Goal: Task Accomplishment & Management: Use online tool/utility

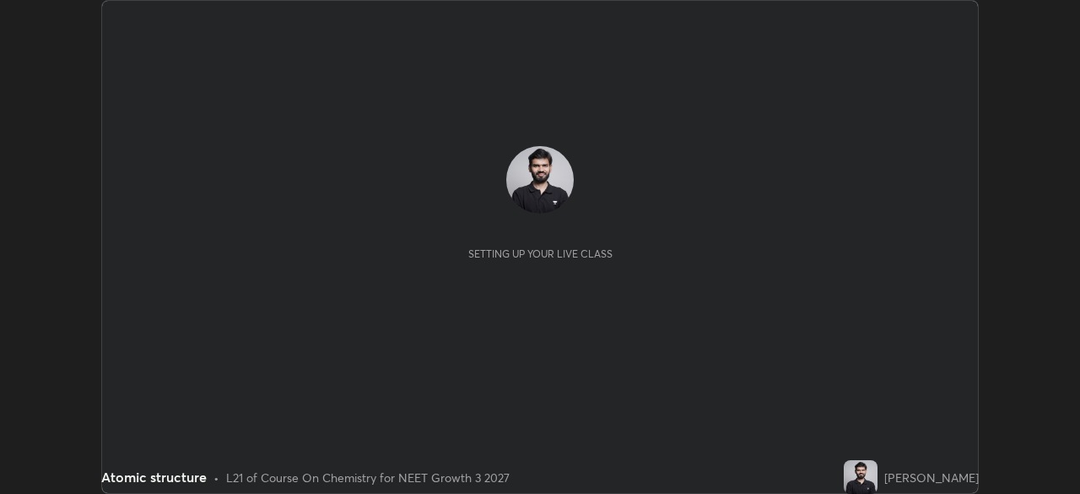
scroll to position [494, 1079]
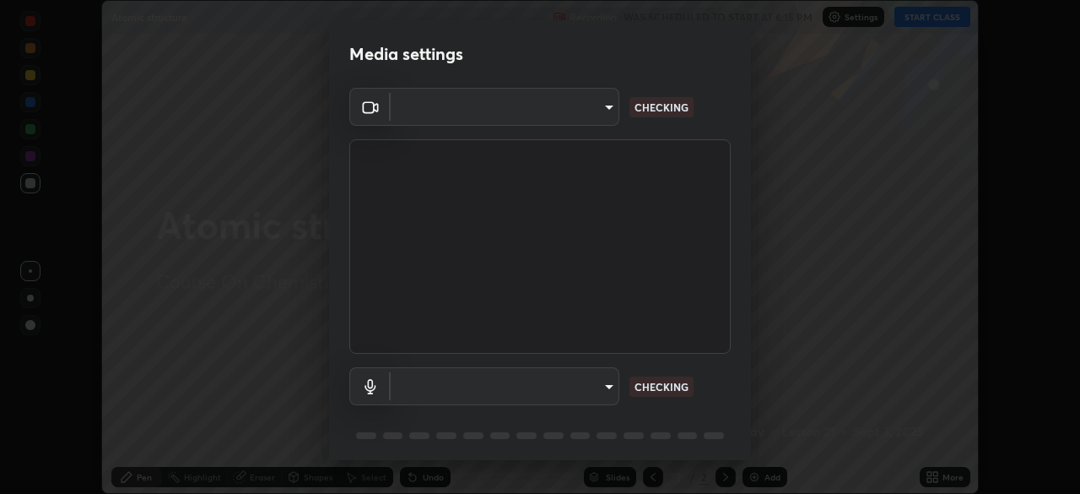
type input "d10c109aa59025644ba7edd1bef6a8bbd9148f5c0e42e0061cc93a7ea18e6f74"
click at [569, 381] on body "Erase all Atomic structure Recording WAS SCHEDULED TO START AT 6:15 PM Settings…" at bounding box center [540, 247] width 1080 height 494
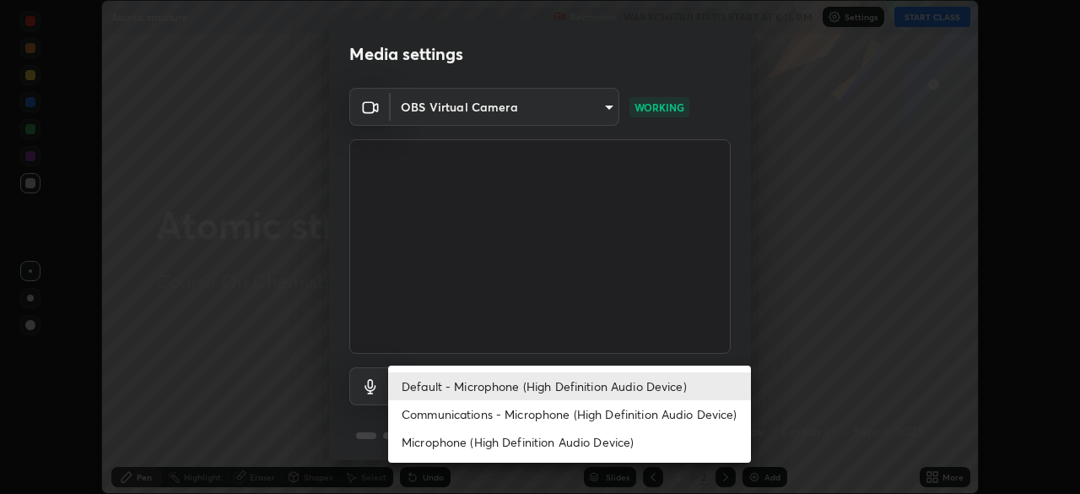
click at [564, 414] on li "Communications - Microphone (High Definition Audio Device)" at bounding box center [569, 414] width 363 height 28
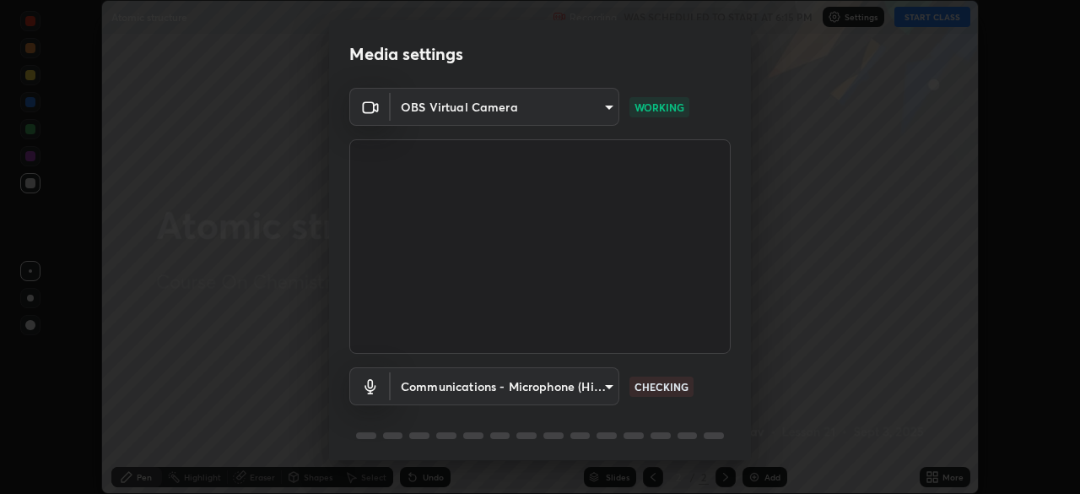
click at [564, 396] on body "Erase all Atomic structure Recording WAS SCHEDULED TO START AT 6:15 PM Settings…" at bounding box center [540, 247] width 1080 height 494
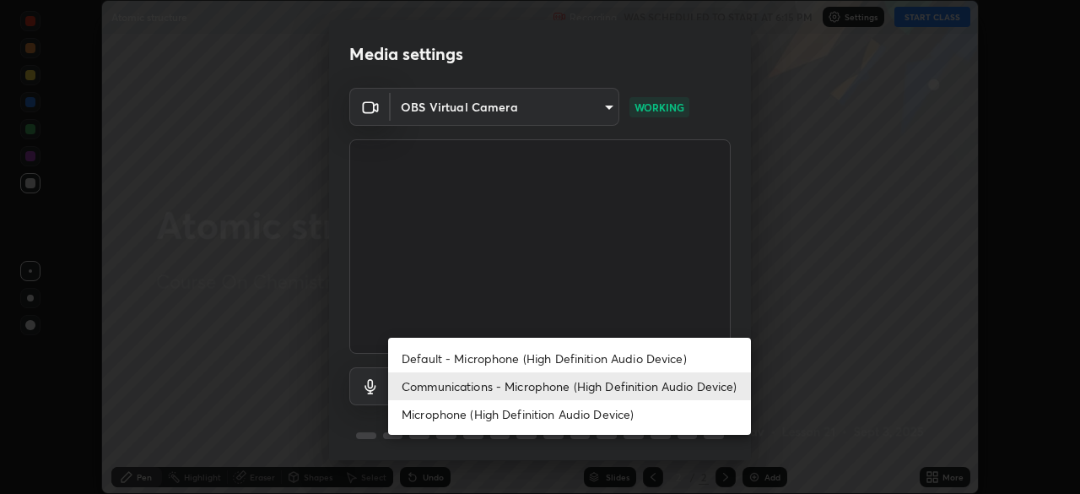
click at [561, 361] on li "Default - Microphone (High Definition Audio Device)" at bounding box center [569, 358] width 363 height 28
type input "default"
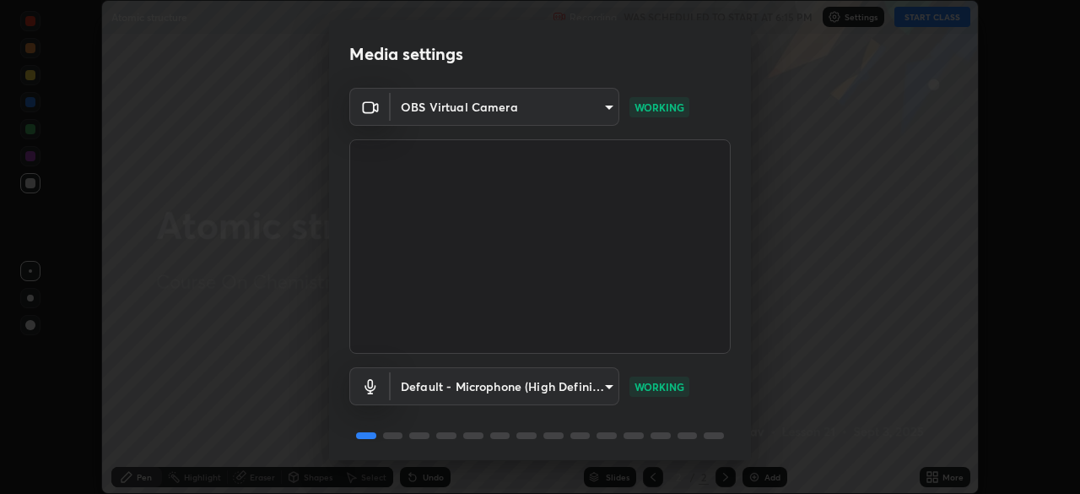
scroll to position [60, 0]
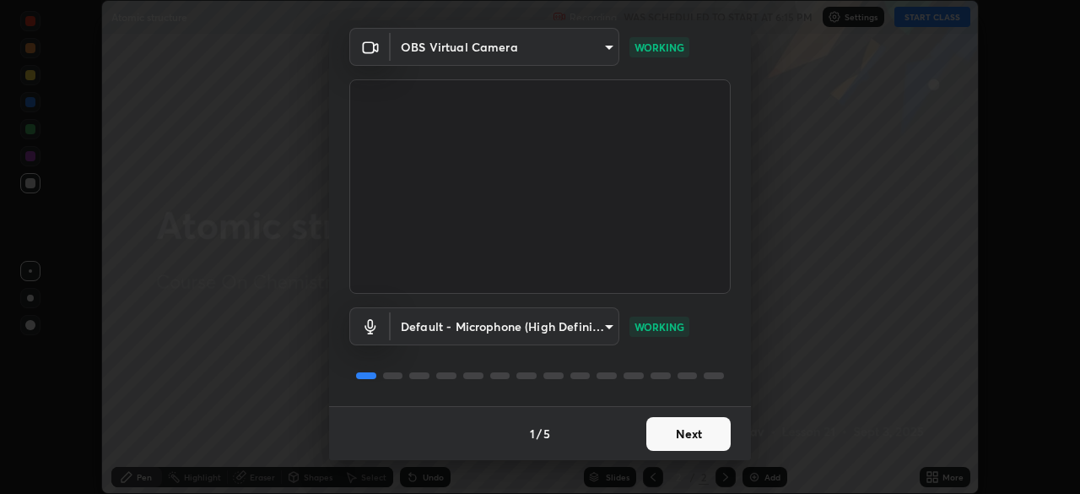
click at [705, 443] on button "Next" at bounding box center [688, 434] width 84 height 34
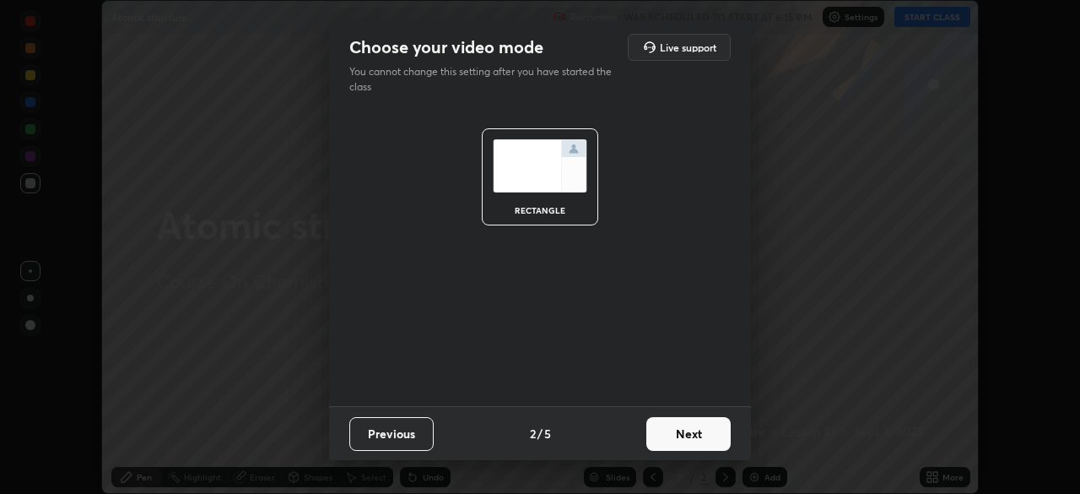
scroll to position [0, 0]
click at [705, 429] on button "Next" at bounding box center [688, 434] width 84 height 34
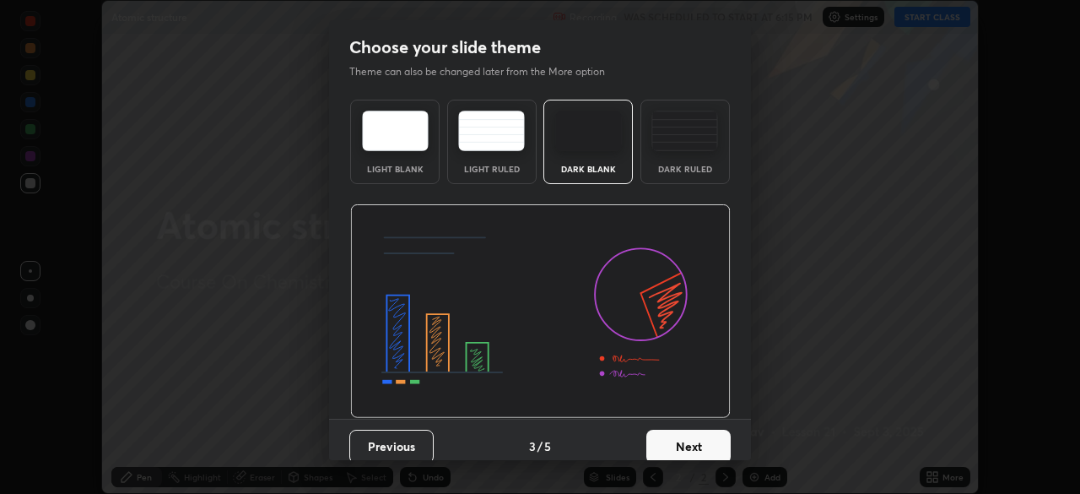
scroll to position [13, 0]
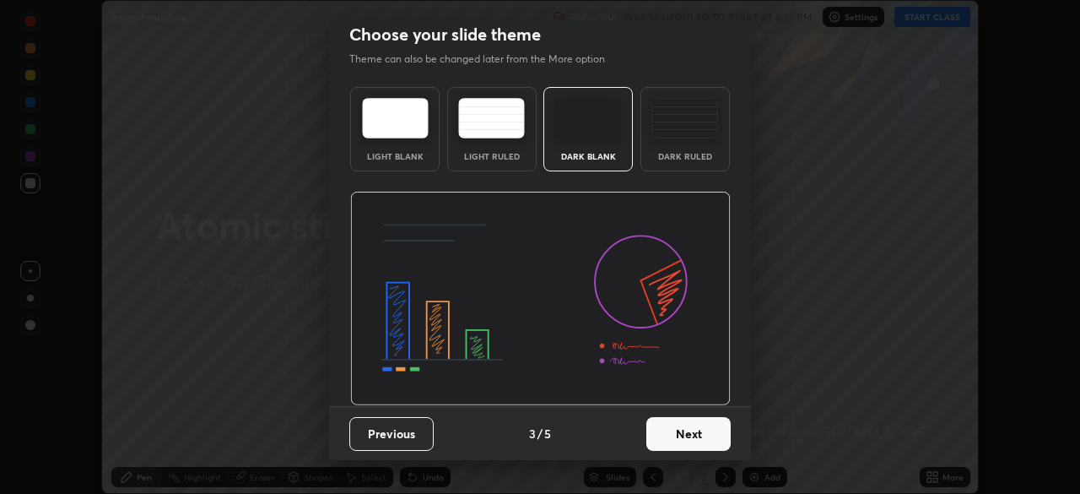
click at [701, 445] on button "Next" at bounding box center [688, 434] width 84 height 34
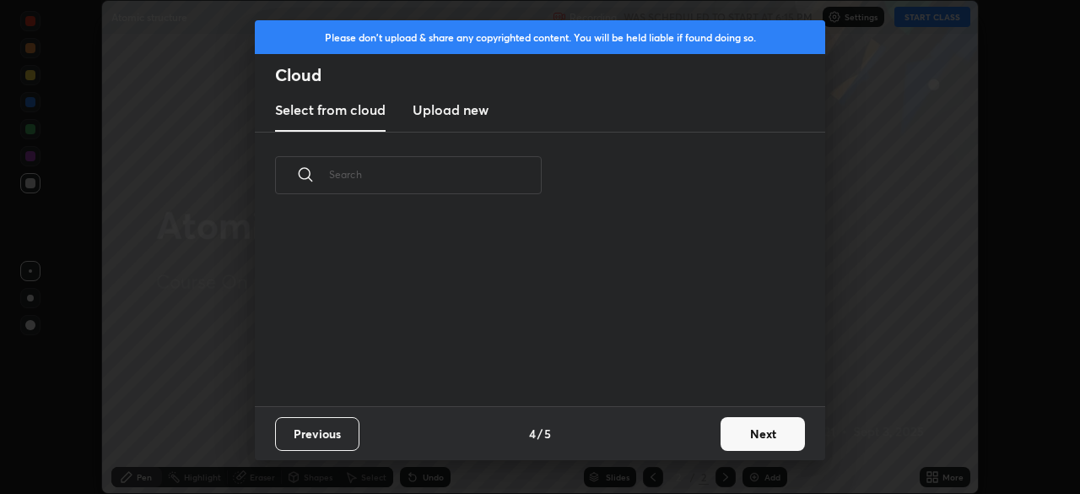
scroll to position [6, 9]
click at [748, 434] on button "Next" at bounding box center [763, 434] width 84 height 34
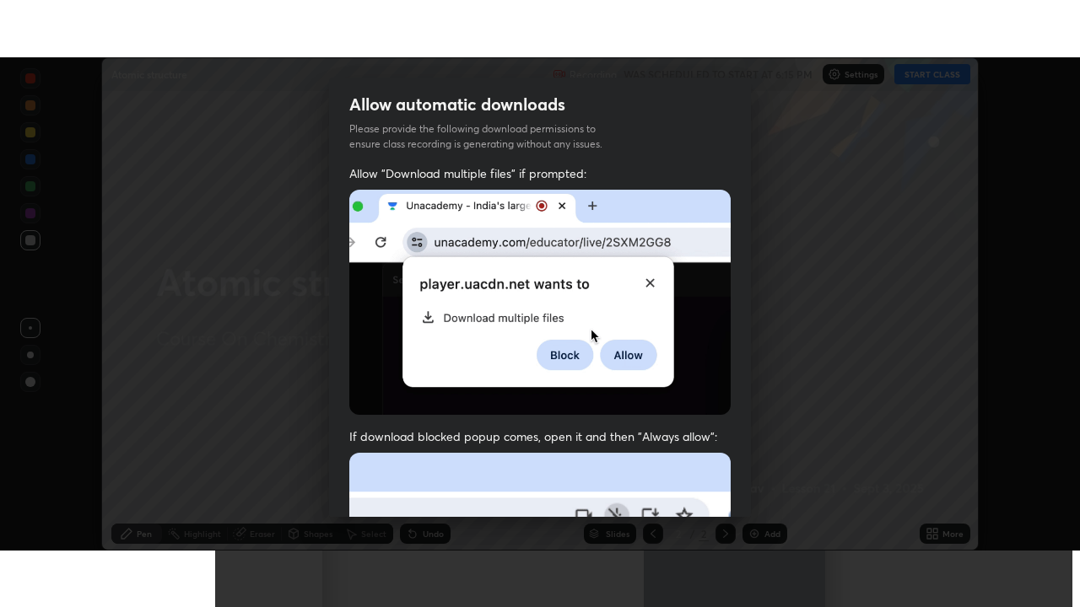
scroll to position [404, 0]
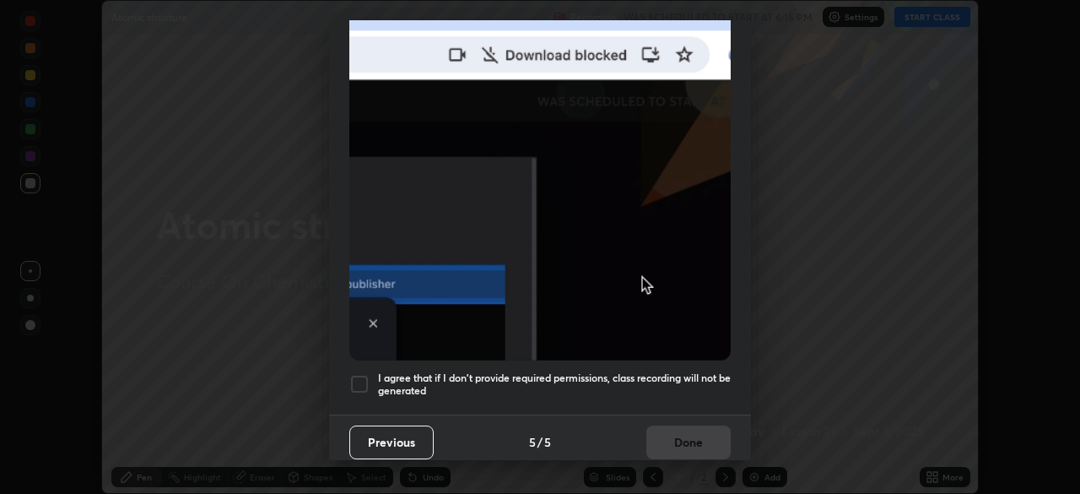
click at [693, 371] on h5 "I agree that if I don't provide required permissions, class recording will not …" at bounding box center [554, 384] width 353 height 26
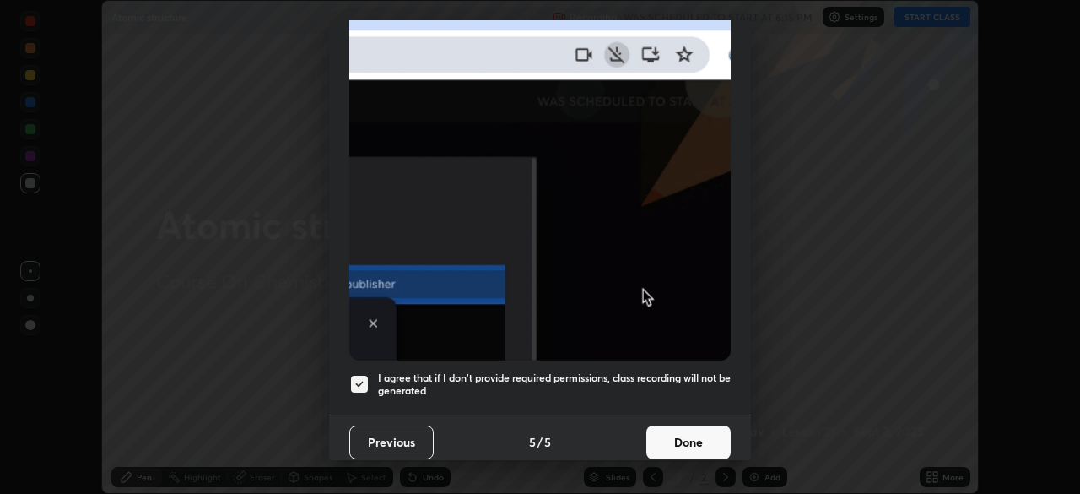
click at [689, 431] on button "Done" at bounding box center [688, 442] width 84 height 34
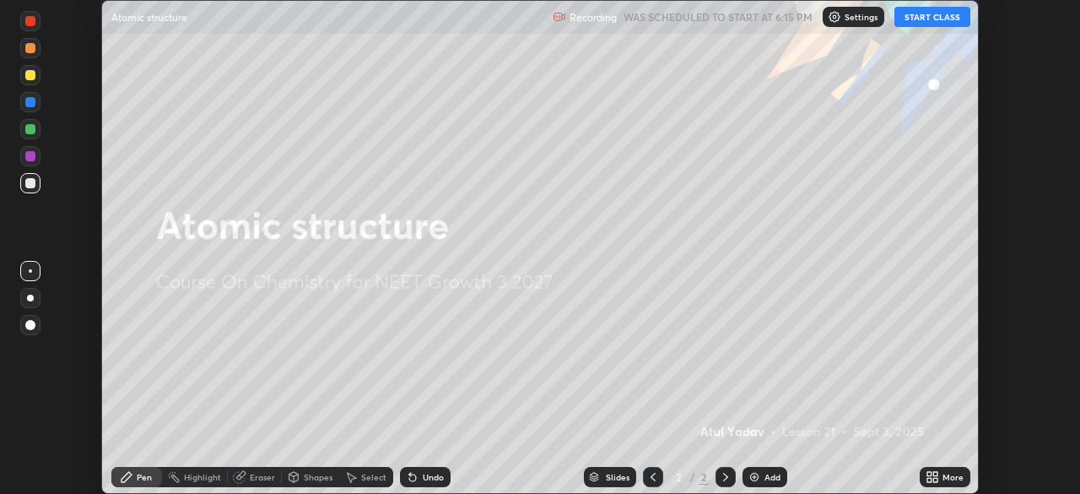
click at [909, 24] on button "START CLASS" at bounding box center [932, 17] width 76 height 20
click at [937, 474] on icon at bounding box center [935, 474] width 4 height 4
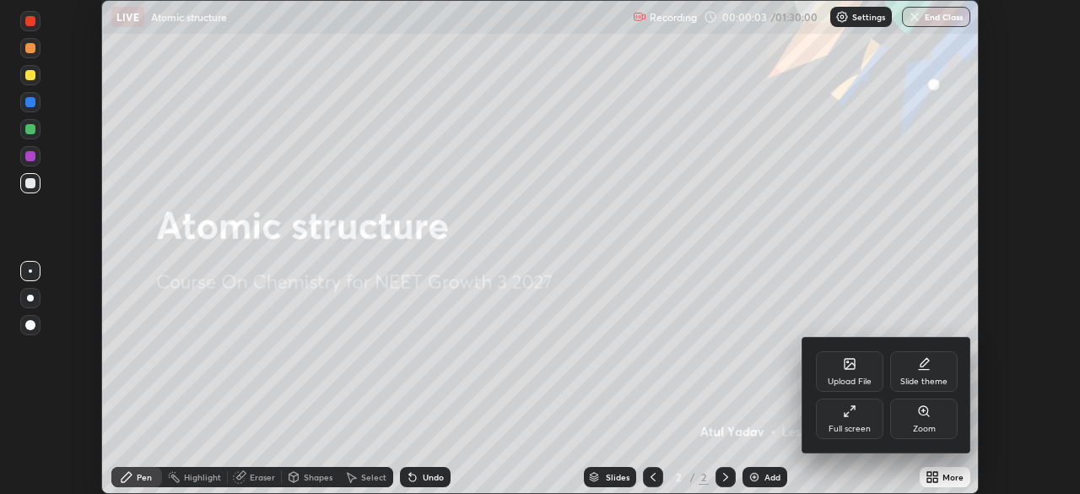
click at [857, 411] on div "Full screen" at bounding box center [849, 418] width 67 height 40
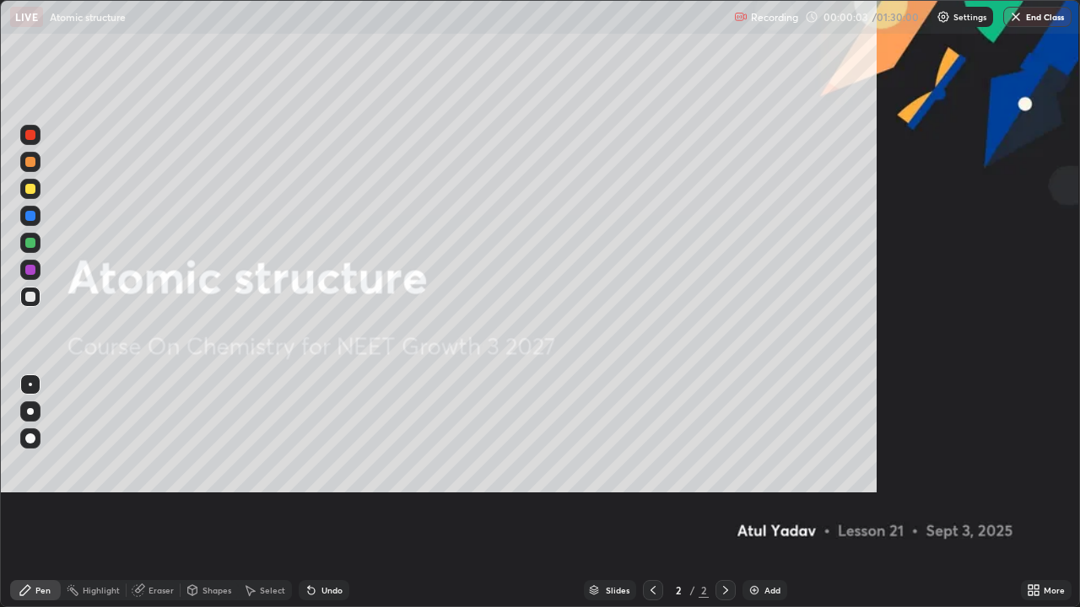
scroll to position [607, 1080]
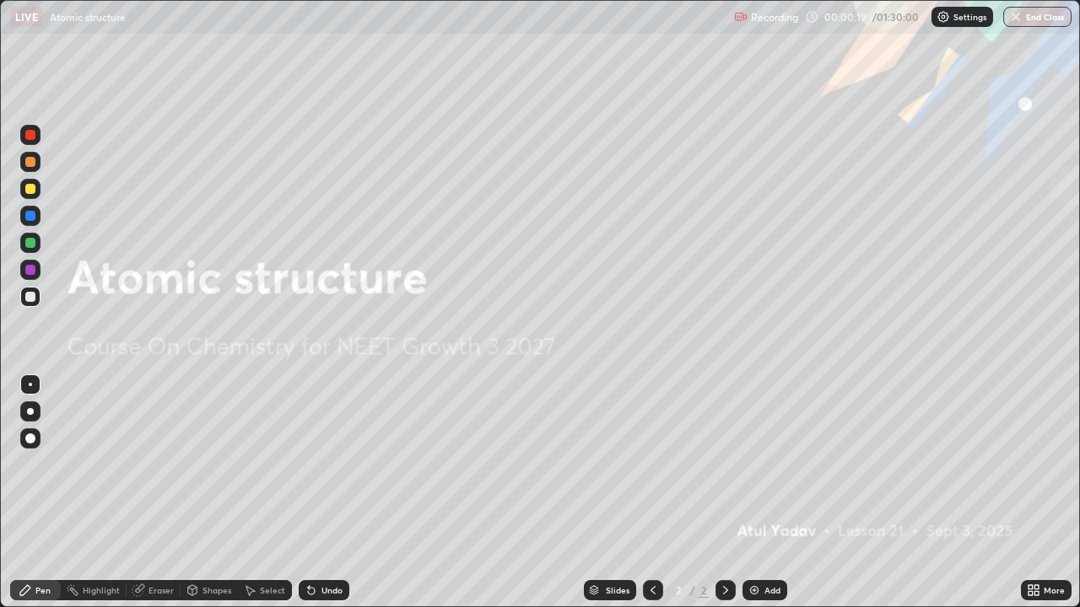
click at [767, 493] on div "Add" at bounding box center [764, 590] width 45 height 20
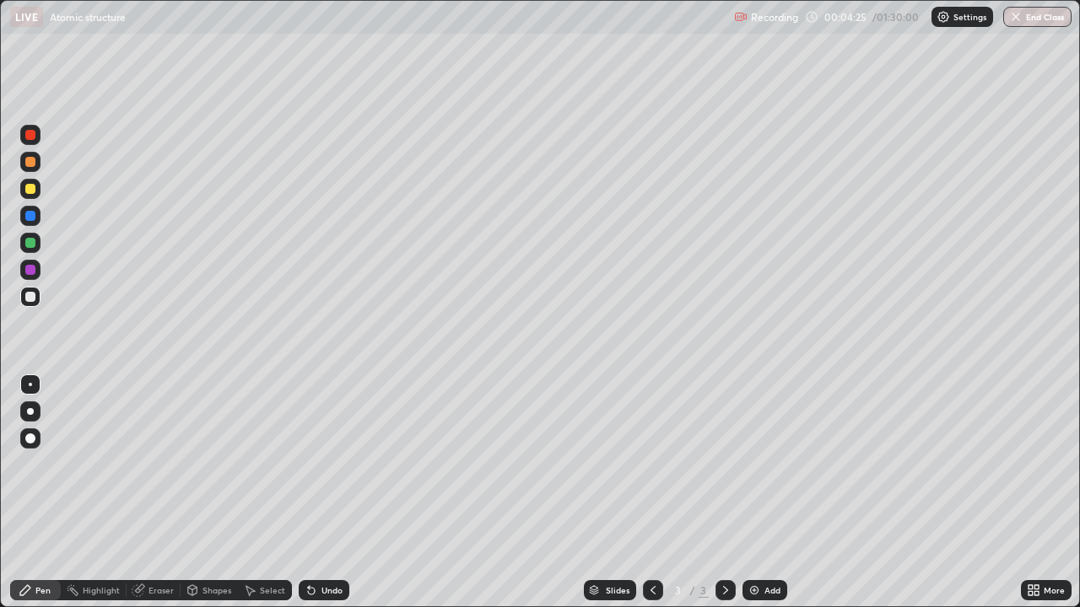
click at [35, 166] on div at bounding box center [30, 162] width 20 height 20
click at [35, 272] on div at bounding box center [30, 270] width 10 height 10
click at [31, 189] on div at bounding box center [30, 189] width 10 height 10
click at [30, 412] on div at bounding box center [30, 411] width 7 height 7
click at [314, 493] on icon at bounding box center [311, 590] width 13 height 13
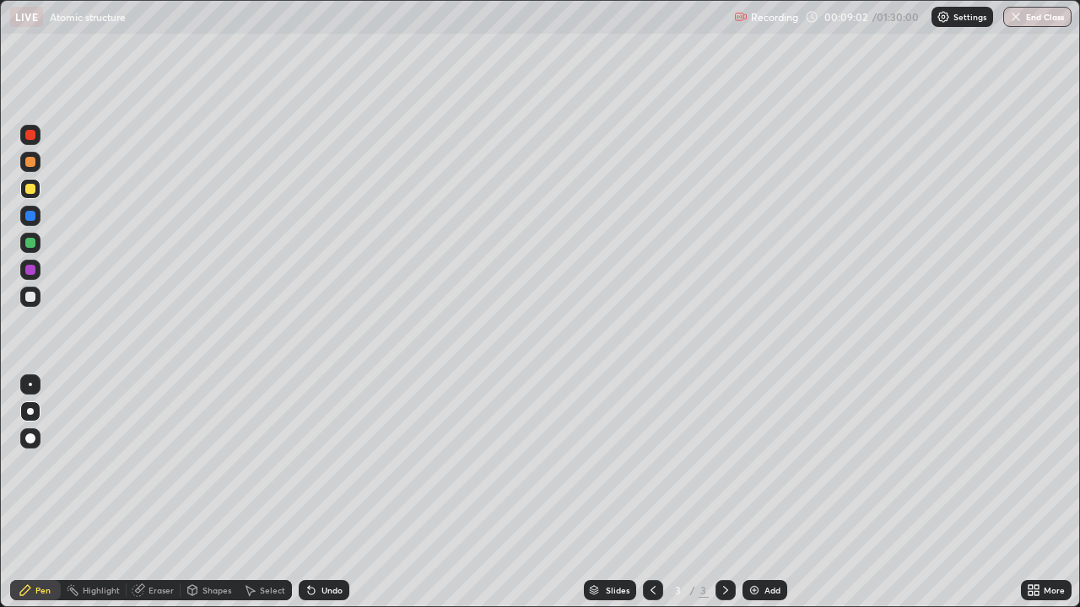
click at [317, 493] on div "Undo" at bounding box center [324, 590] width 51 height 20
click at [325, 493] on div "Undo" at bounding box center [331, 590] width 21 height 8
click at [319, 493] on div "Undo" at bounding box center [324, 590] width 51 height 20
click at [314, 493] on icon at bounding box center [311, 590] width 13 height 13
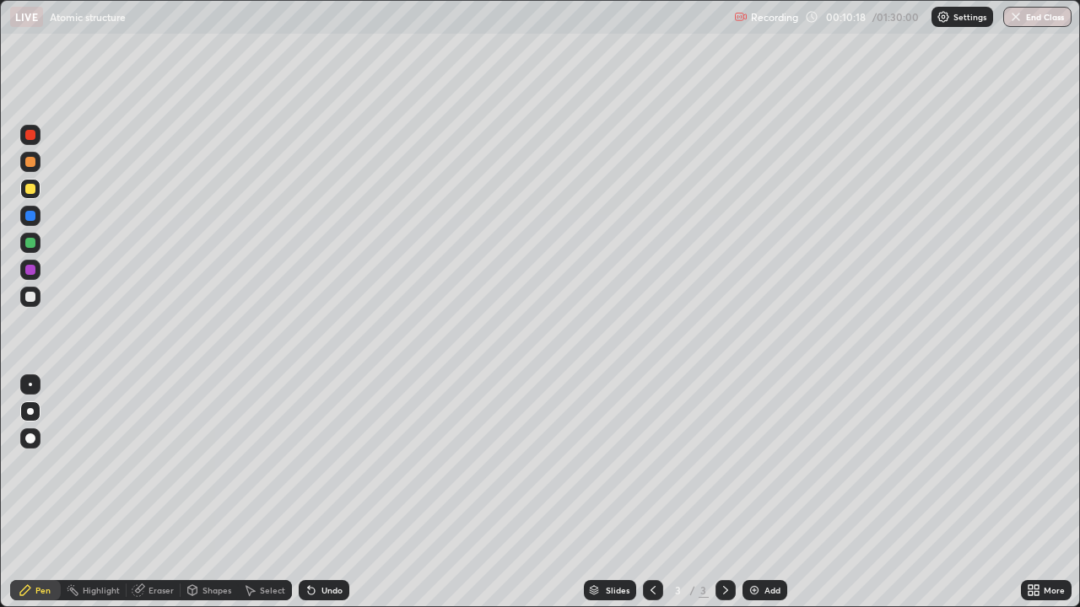
click at [327, 493] on div "Undo" at bounding box center [331, 590] width 21 height 8
click at [29, 143] on div at bounding box center [30, 135] width 20 height 20
click at [332, 493] on div "Undo" at bounding box center [331, 590] width 21 height 8
click at [330, 493] on div "Undo" at bounding box center [324, 590] width 51 height 20
click at [753, 493] on img at bounding box center [754, 590] width 13 height 13
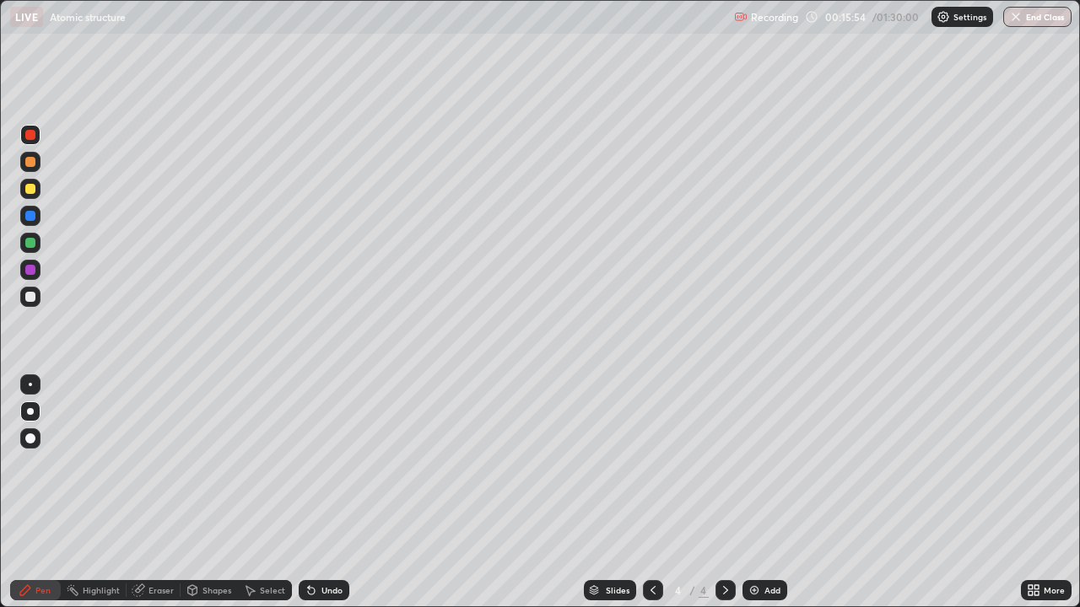
click at [319, 493] on div "Undo" at bounding box center [324, 590] width 51 height 20
click at [31, 272] on div at bounding box center [30, 270] width 10 height 10
click at [643, 493] on div at bounding box center [653, 590] width 20 height 20
click at [725, 493] on icon at bounding box center [725, 590] width 5 height 8
click at [332, 493] on div "Undo" at bounding box center [331, 590] width 21 height 8
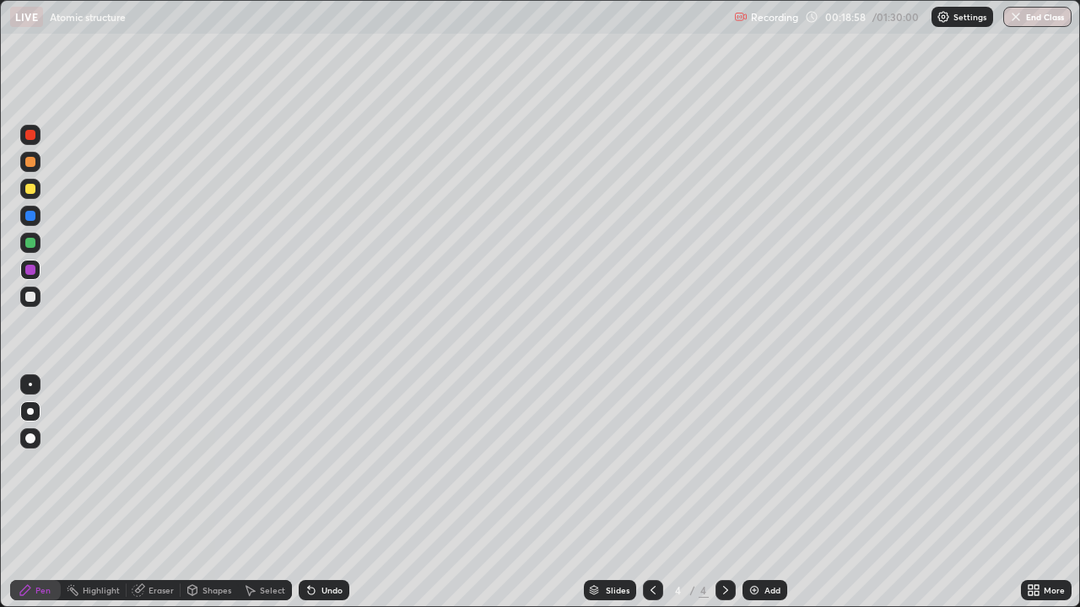
click at [332, 493] on div "Undo" at bounding box center [331, 590] width 21 height 8
click at [312, 493] on icon at bounding box center [311, 590] width 13 height 13
click at [150, 493] on div "Eraser" at bounding box center [160, 590] width 25 height 8
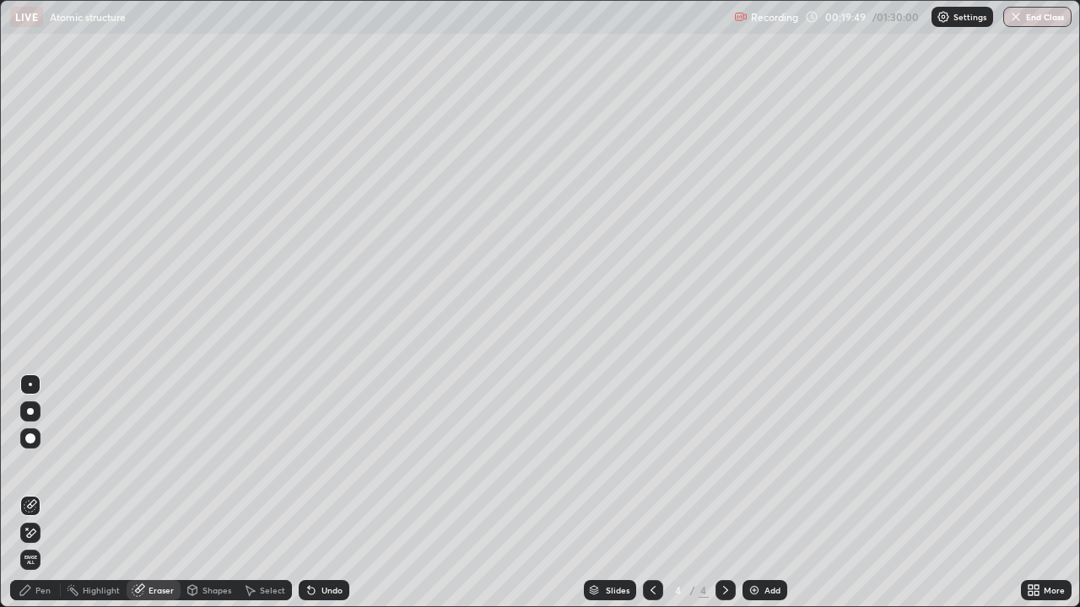
click at [37, 493] on div "Pen" at bounding box center [42, 590] width 15 height 8
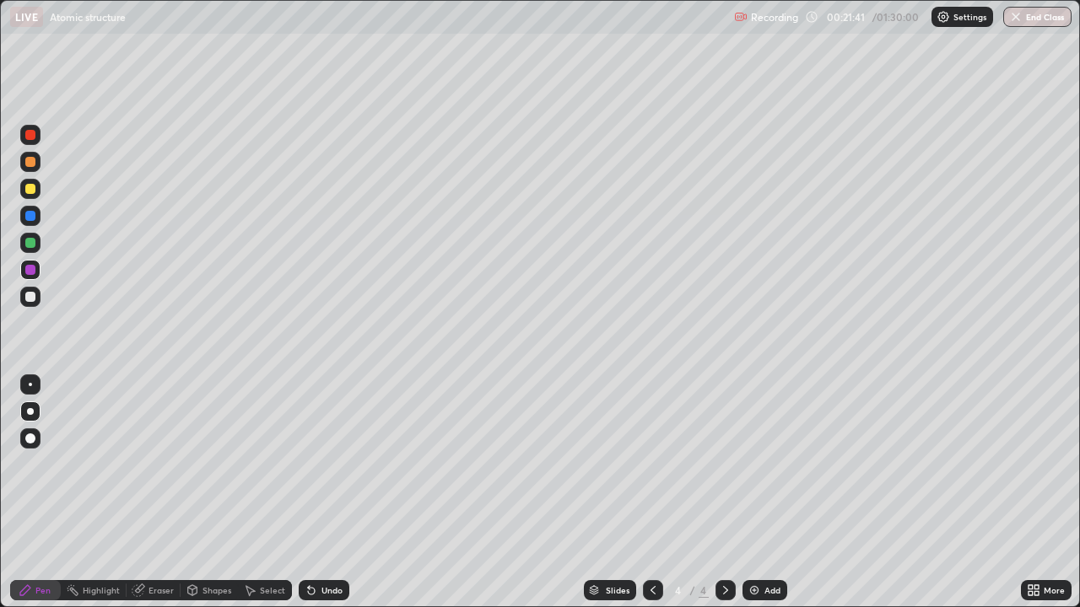
click at [35, 240] on div at bounding box center [30, 243] width 10 height 10
click at [35, 187] on div at bounding box center [30, 189] width 10 height 10
click at [764, 493] on div "Add" at bounding box center [772, 590] width 16 height 8
click at [321, 493] on div "Undo" at bounding box center [331, 590] width 21 height 8
click at [325, 493] on div "Undo" at bounding box center [324, 590] width 51 height 20
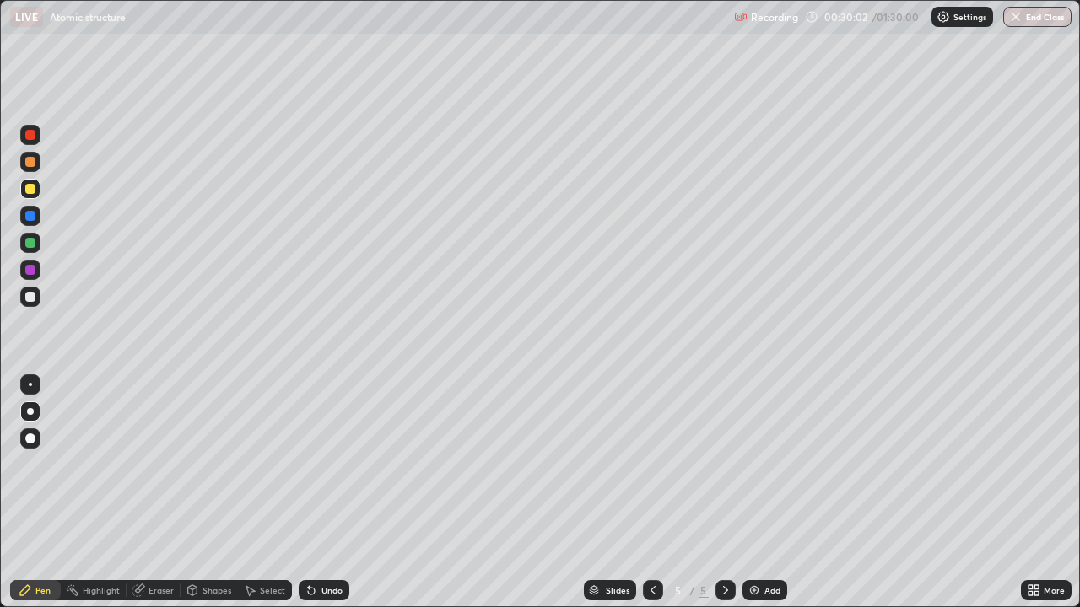
click at [327, 493] on div "Undo" at bounding box center [324, 590] width 51 height 20
click at [328, 493] on div "Undo" at bounding box center [324, 590] width 51 height 20
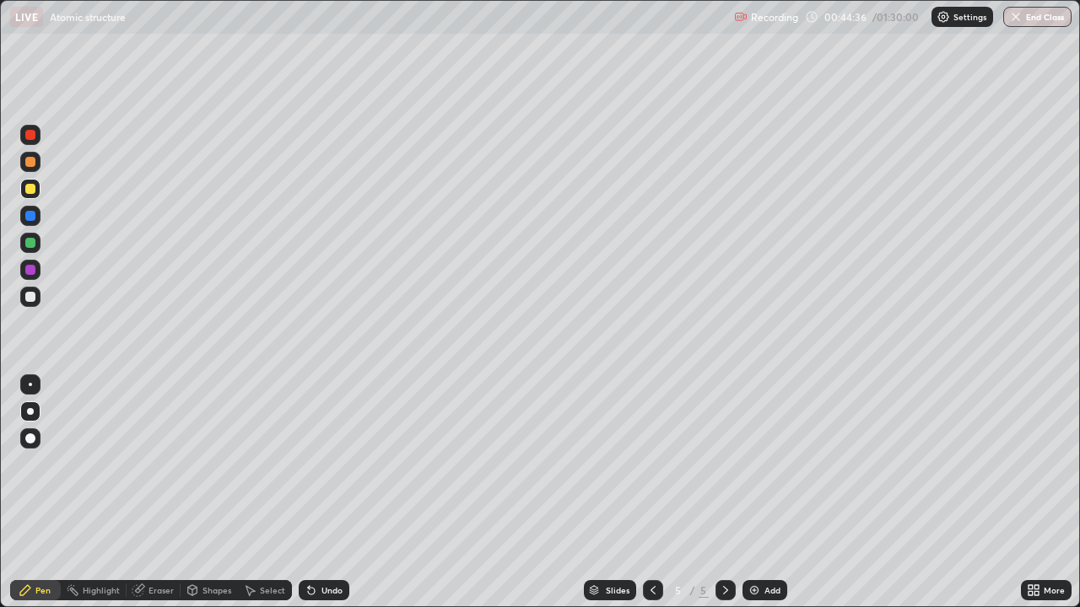
click at [757, 493] on img at bounding box center [754, 590] width 13 height 13
click at [317, 493] on div "Undo" at bounding box center [320, 591] width 57 height 34
click at [323, 493] on div "Undo" at bounding box center [331, 590] width 21 height 8
click at [325, 493] on div "Undo" at bounding box center [324, 590] width 51 height 20
click at [324, 493] on div "Undo" at bounding box center [320, 591] width 57 height 34
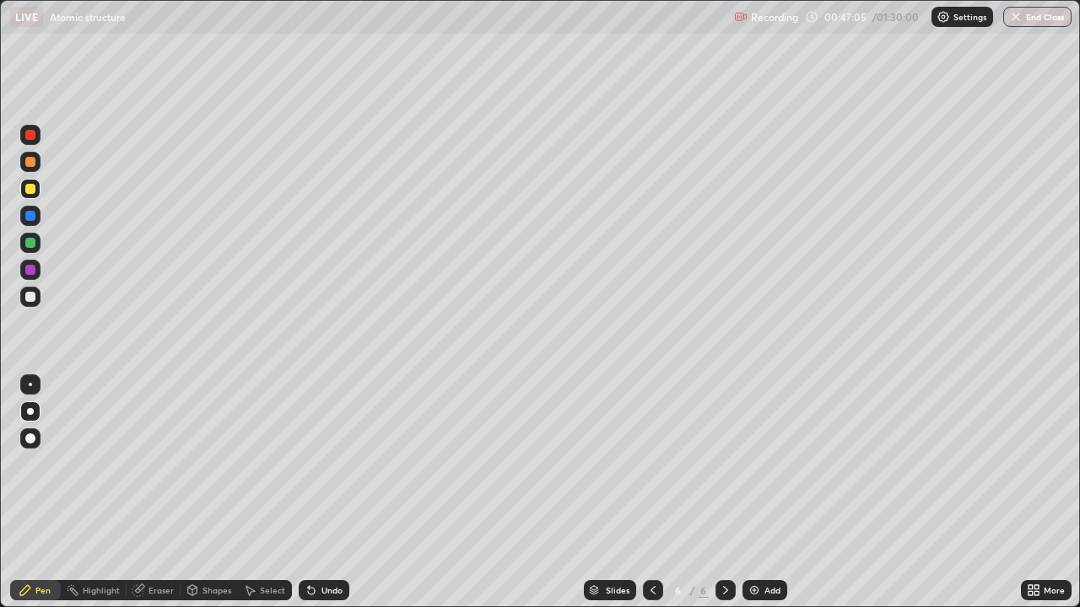
click at [315, 493] on div "Undo" at bounding box center [324, 590] width 51 height 20
click at [30, 240] on div at bounding box center [30, 243] width 10 height 10
click at [334, 493] on div "Undo" at bounding box center [331, 590] width 21 height 8
click at [321, 493] on div "Undo" at bounding box center [331, 590] width 21 height 8
click at [335, 493] on div "Undo" at bounding box center [331, 590] width 21 height 8
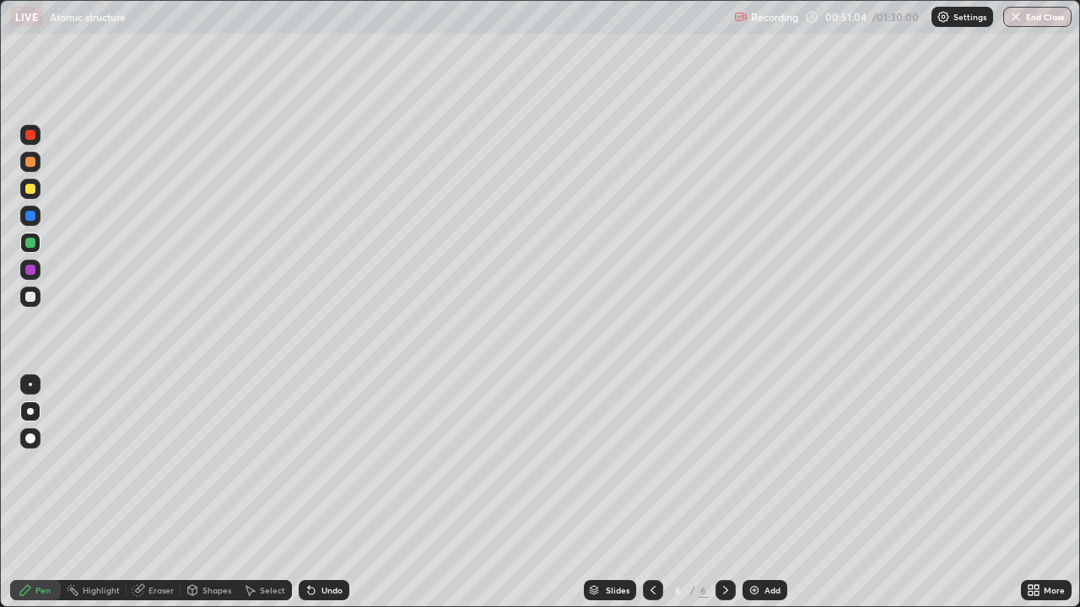
click at [329, 493] on div "Undo" at bounding box center [331, 590] width 21 height 8
click at [753, 493] on img at bounding box center [754, 590] width 13 height 13
click at [321, 493] on div "Undo" at bounding box center [331, 590] width 21 height 8
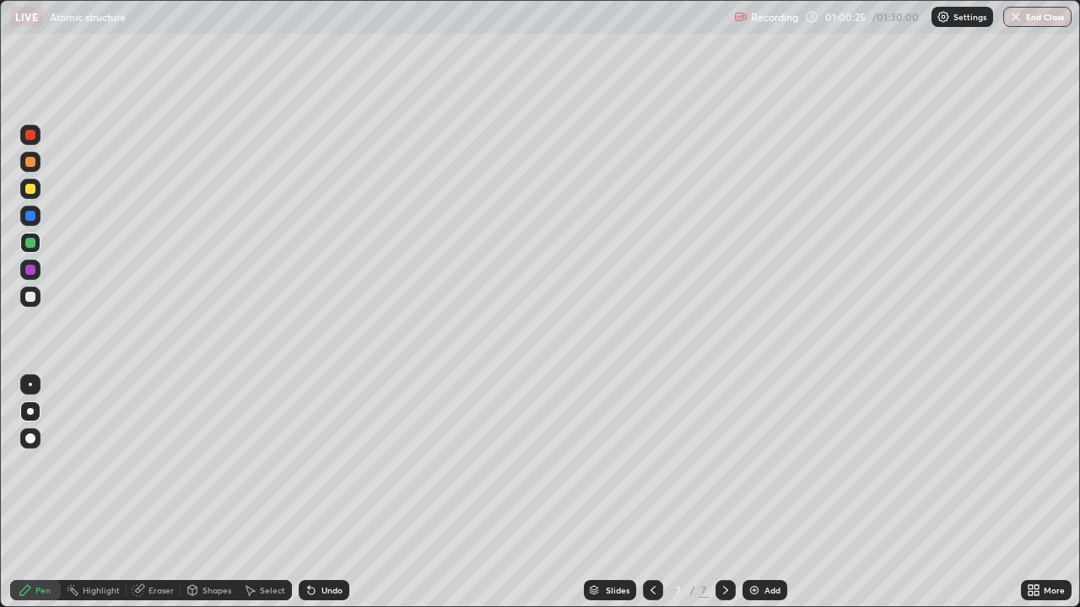
click at [146, 493] on div "Eraser" at bounding box center [154, 590] width 54 height 20
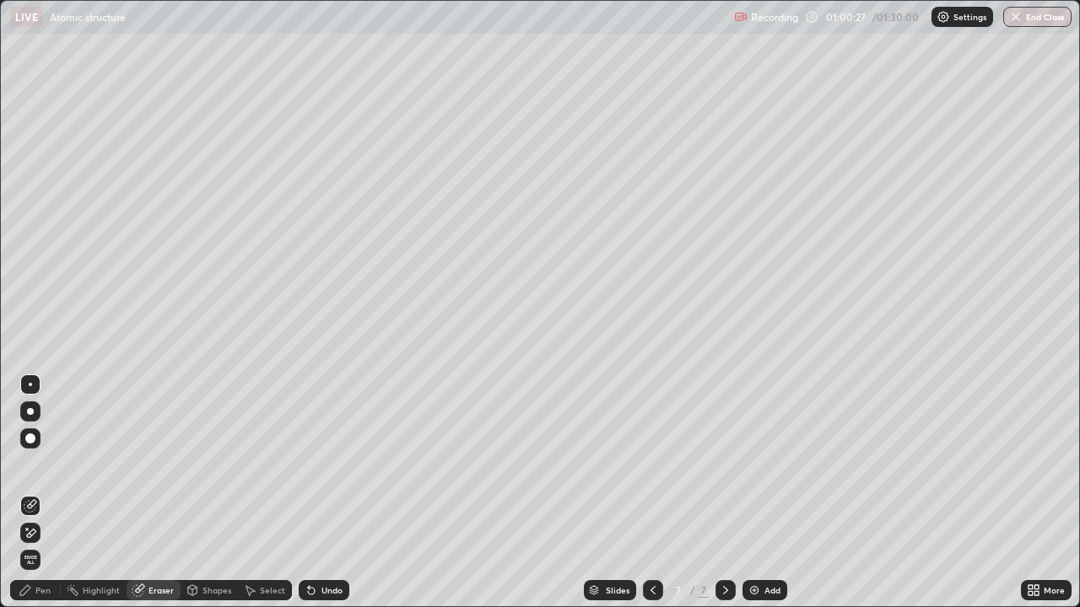
click at [46, 493] on div "Pen" at bounding box center [42, 590] width 15 height 8
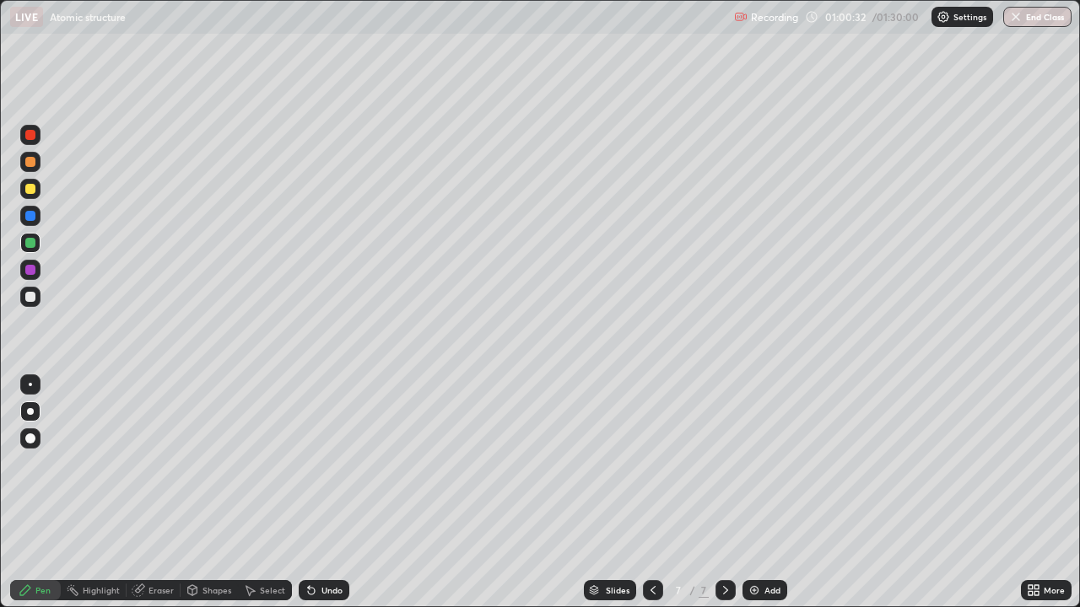
click at [325, 493] on div "Undo" at bounding box center [331, 590] width 21 height 8
click at [321, 493] on div "Undo" at bounding box center [331, 590] width 21 height 8
click at [331, 493] on div "Undo" at bounding box center [331, 590] width 21 height 8
click at [328, 493] on div "Undo" at bounding box center [331, 590] width 21 height 8
click at [326, 493] on div "Undo" at bounding box center [331, 590] width 21 height 8
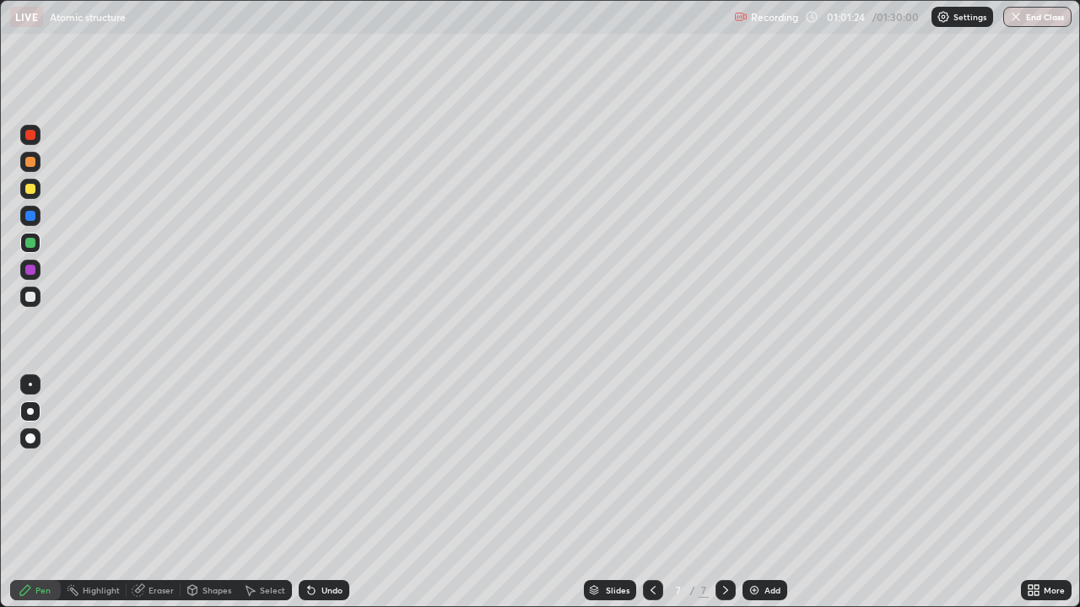
click at [326, 493] on div "Undo" at bounding box center [331, 590] width 21 height 8
click at [332, 493] on div "Undo" at bounding box center [324, 590] width 51 height 20
click at [331, 493] on div "Undo" at bounding box center [331, 590] width 21 height 8
click at [322, 493] on div "Undo" at bounding box center [324, 590] width 51 height 20
click at [324, 493] on div "Undo" at bounding box center [331, 590] width 21 height 8
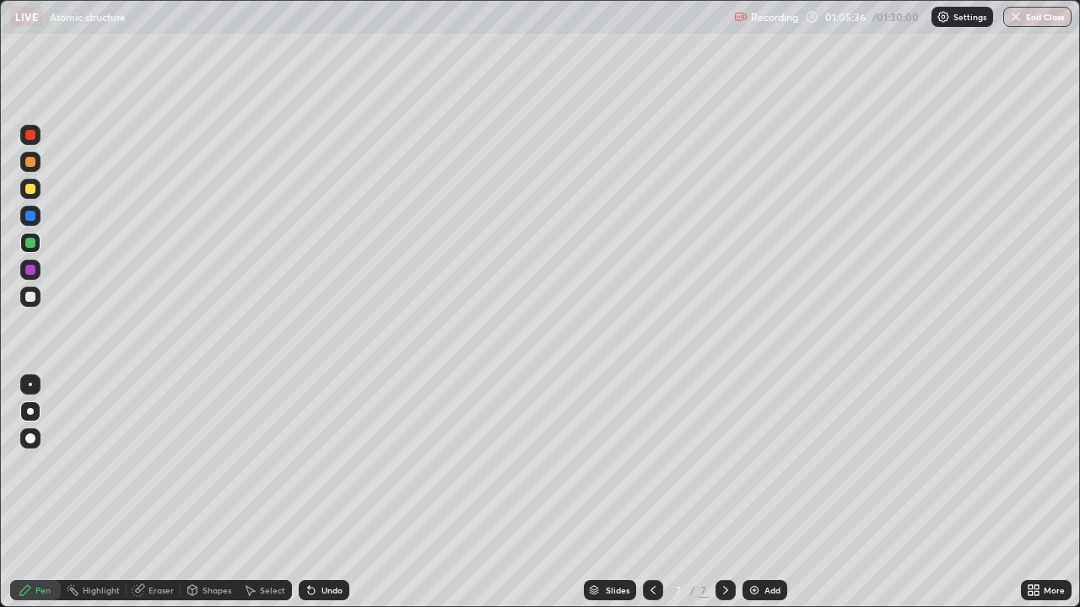
click at [327, 493] on div "Undo" at bounding box center [331, 590] width 21 height 8
click at [326, 493] on div "Undo" at bounding box center [331, 590] width 21 height 8
click at [323, 493] on div "Undo" at bounding box center [331, 590] width 21 height 8
click at [321, 493] on div "Undo" at bounding box center [331, 590] width 21 height 8
click at [327, 493] on div "Undo" at bounding box center [331, 590] width 21 height 8
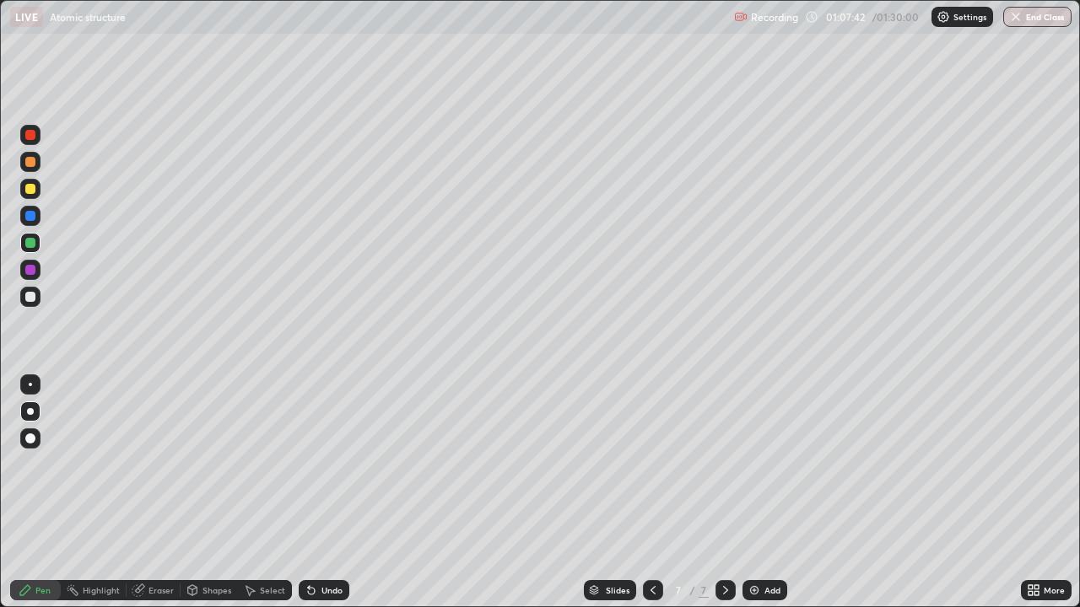
click at [327, 493] on div "Undo" at bounding box center [331, 590] width 21 height 8
click at [658, 493] on div at bounding box center [653, 590] width 20 height 20
click at [657, 493] on div at bounding box center [653, 591] width 20 height 34
click at [715, 493] on div at bounding box center [725, 591] width 20 height 34
click at [724, 493] on icon at bounding box center [725, 590] width 13 height 13
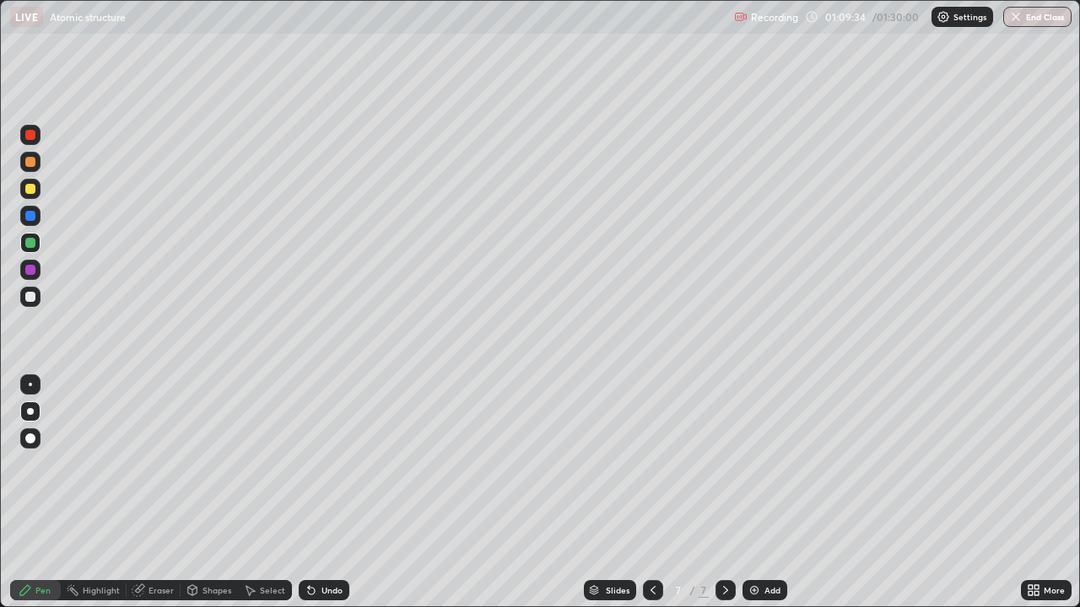
click at [727, 493] on div at bounding box center [725, 590] width 20 height 20
click at [751, 493] on img at bounding box center [754, 590] width 13 height 13
click at [317, 493] on div "Undo" at bounding box center [324, 590] width 51 height 20
click at [321, 493] on div "Undo" at bounding box center [331, 590] width 21 height 8
click at [322, 493] on div "Undo" at bounding box center [331, 590] width 21 height 8
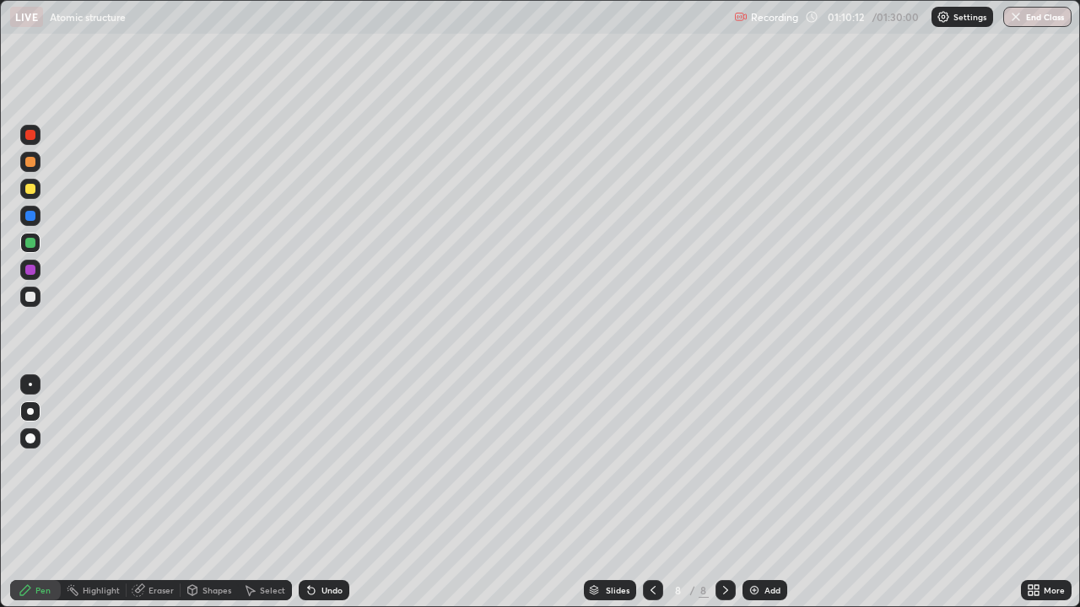
click at [316, 493] on div "Undo" at bounding box center [324, 590] width 51 height 20
click at [321, 493] on div "Undo" at bounding box center [331, 590] width 21 height 8
click at [323, 493] on div "Undo" at bounding box center [324, 590] width 51 height 20
click at [319, 493] on div "Undo" at bounding box center [324, 590] width 51 height 20
click at [328, 493] on div "Undo" at bounding box center [331, 590] width 21 height 8
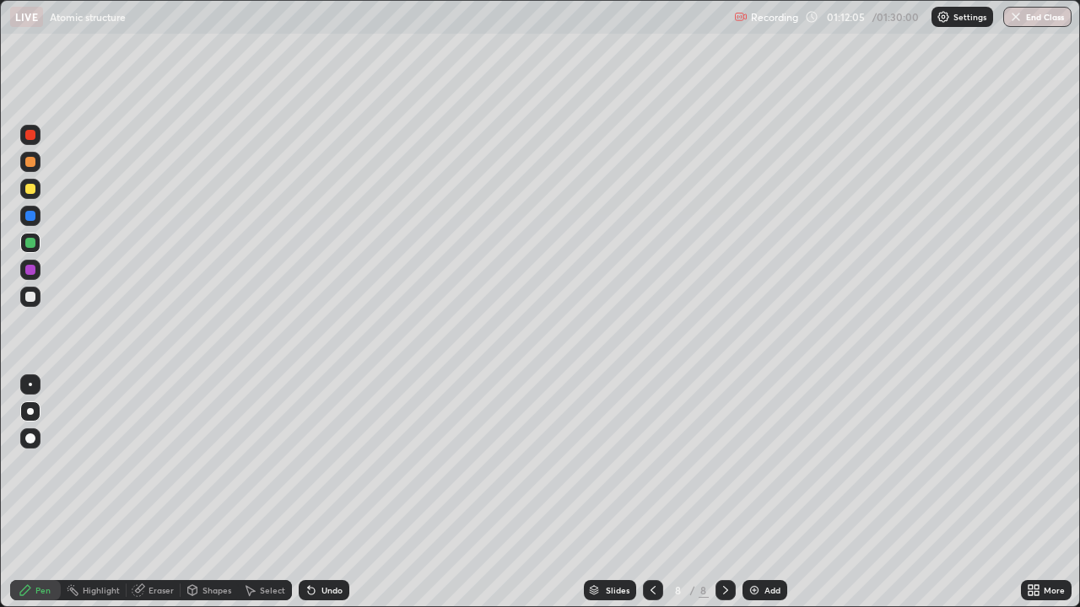
click at [337, 493] on div "Undo" at bounding box center [331, 590] width 21 height 8
click at [327, 493] on div "Undo" at bounding box center [331, 590] width 21 height 8
click at [323, 493] on div "Undo" at bounding box center [324, 590] width 51 height 20
click at [321, 493] on div "Undo" at bounding box center [331, 590] width 21 height 8
click at [316, 493] on div "Undo" at bounding box center [324, 590] width 51 height 20
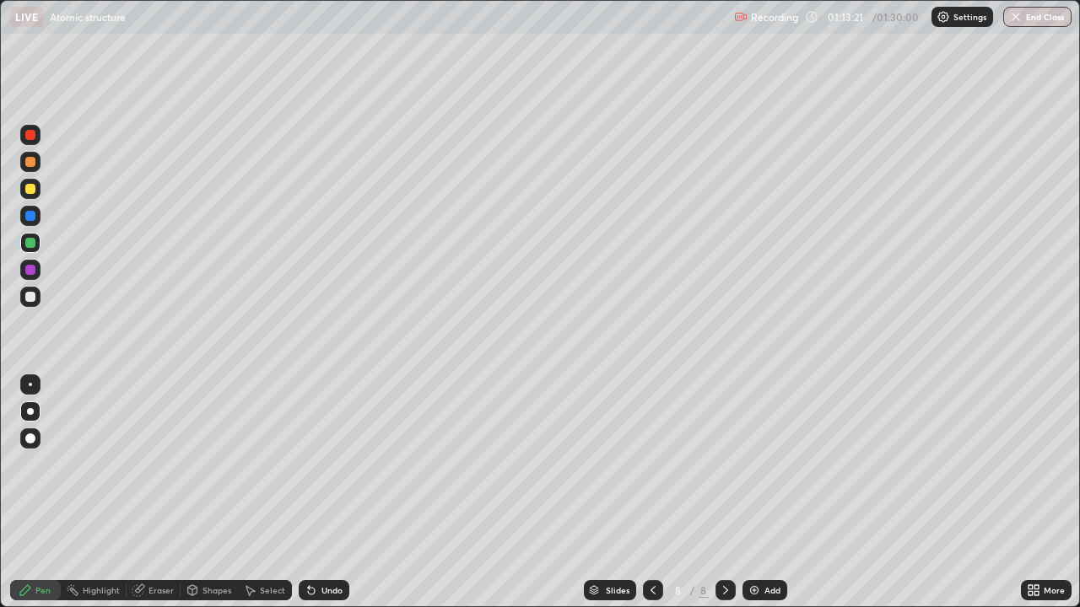
click at [321, 493] on div "Undo" at bounding box center [331, 590] width 21 height 8
click at [36, 300] on div at bounding box center [30, 297] width 20 height 20
click at [332, 493] on div "Undo" at bounding box center [324, 590] width 51 height 20
click at [330, 493] on div "Undo" at bounding box center [331, 590] width 21 height 8
click at [753, 493] on img at bounding box center [754, 590] width 13 height 13
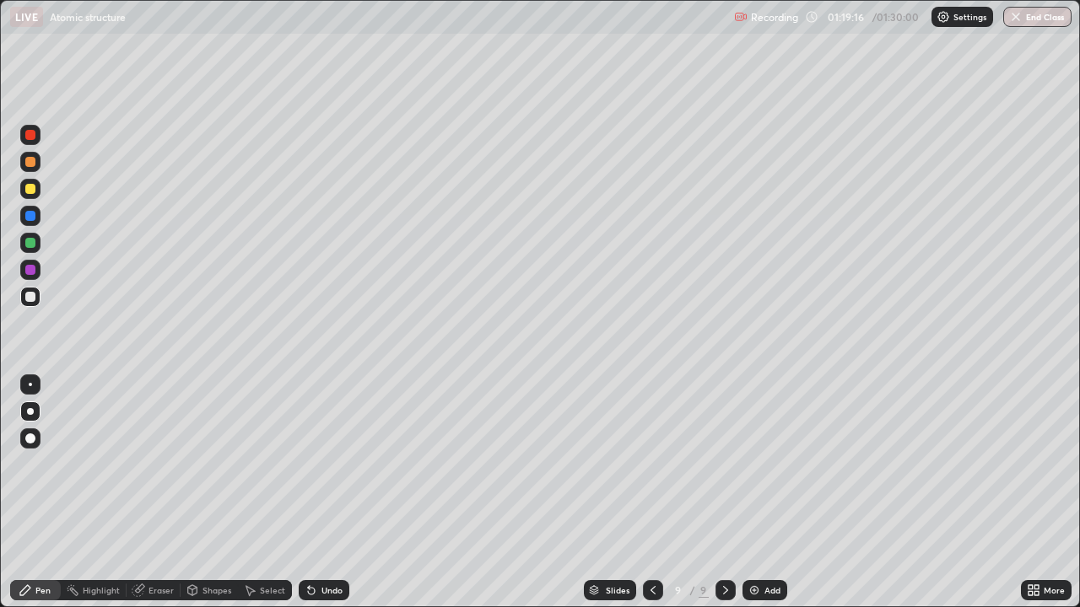
click at [644, 493] on div at bounding box center [653, 590] width 20 height 20
click at [719, 493] on icon at bounding box center [725, 590] width 13 height 13
click at [316, 493] on div "Undo" at bounding box center [324, 590] width 51 height 20
click at [317, 493] on div "Undo" at bounding box center [324, 590] width 51 height 20
click at [324, 493] on div "Undo" at bounding box center [331, 590] width 21 height 8
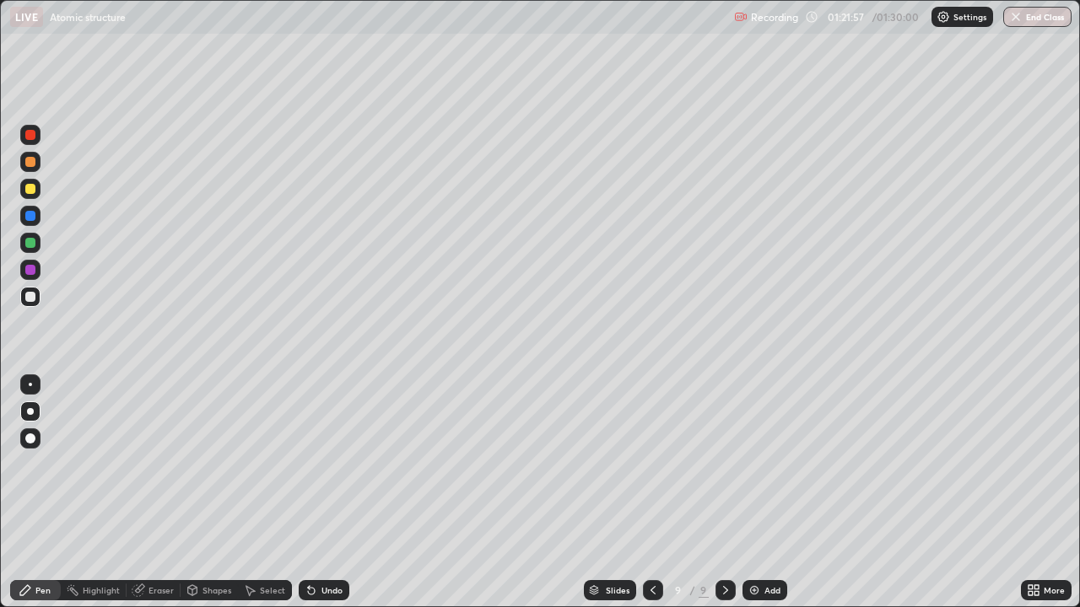
click at [29, 243] on div at bounding box center [30, 243] width 10 height 10
click at [35, 191] on div at bounding box center [30, 189] width 10 height 10
click at [327, 493] on div "Undo" at bounding box center [331, 590] width 21 height 8
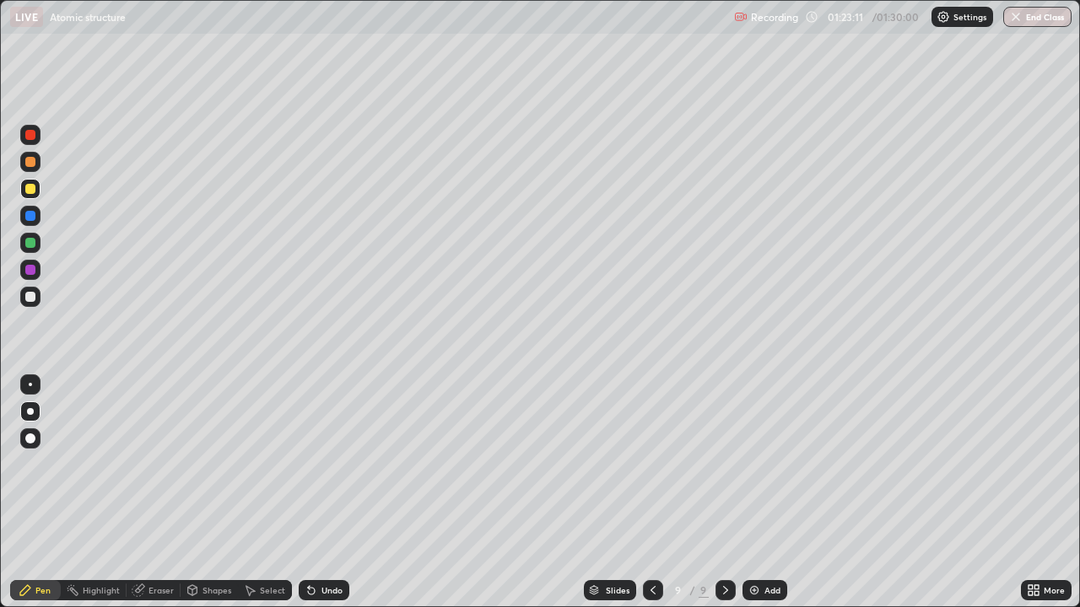
click at [327, 493] on div "Undo" at bounding box center [331, 590] width 21 height 8
click at [325, 493] on div "Undo" at bounding box center [331, 590] width 21 height 8
click at [325, 493] on div "Undo" at bounding box center [324, 590] width 51 height 20
click at [322, 493] on div "Undo" at bounding box center [331, 590] width 21 height 8
click at [325, 493] on div "Undo" at bounding box center [324, 590] width 51 height 20
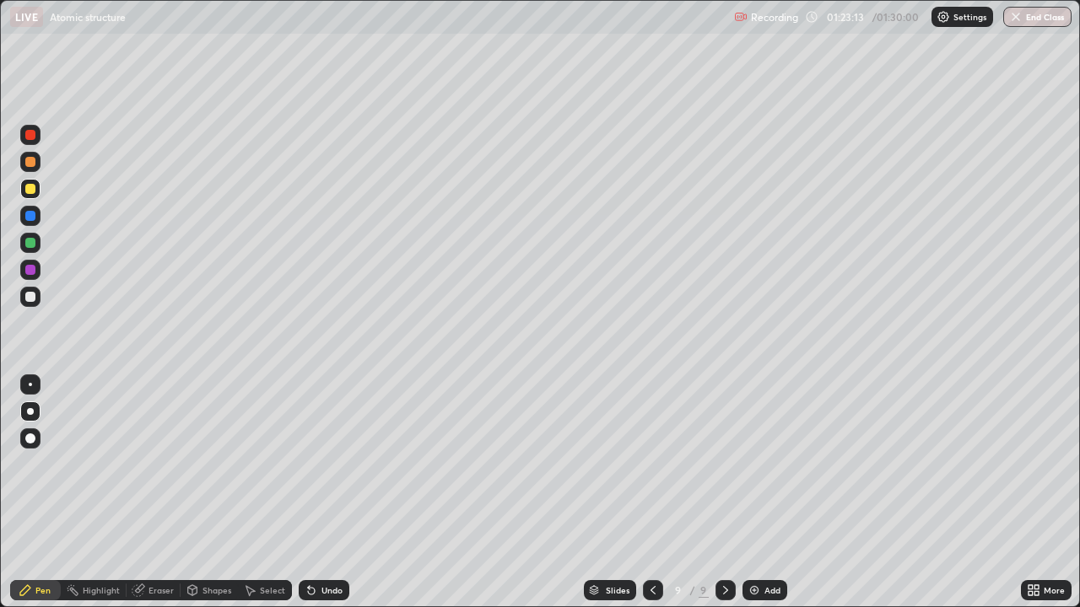
click at [324, 493] on div "Undo" at bounding box center [324, 590] width 51 height 20
click at [160, 493] on div "Eraser" at bounding box center [160, 590] width 25 height 8
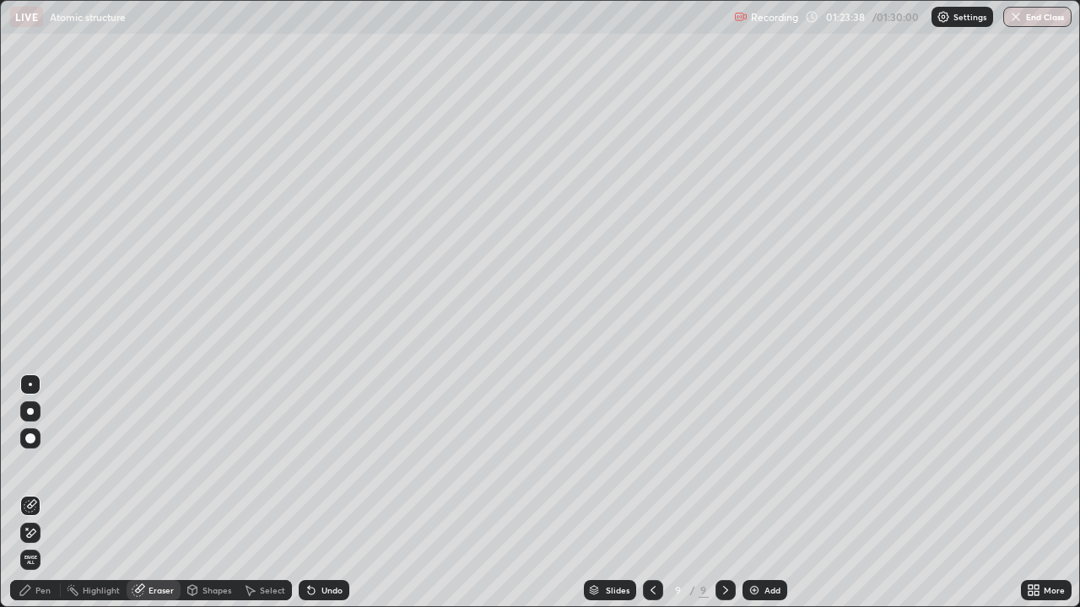
click at [36, 493] on div "Pen" at bounding box center [42, 590] width 15 height 8
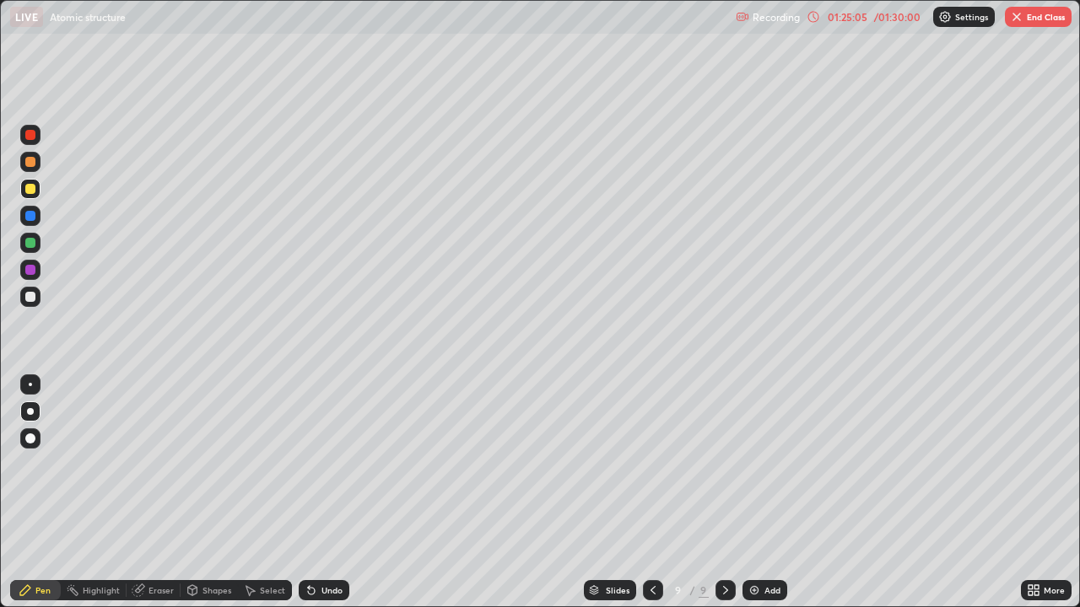
click at [854, 19] on div "01:25:05" at bounding box center [846, 17] width 47 height 10
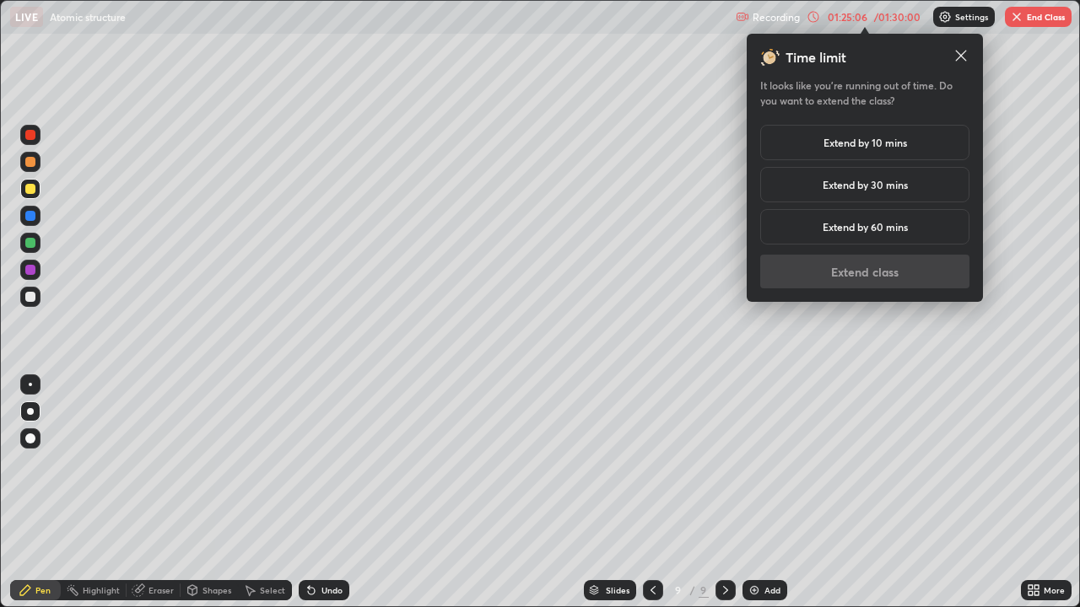
click at [862, 146] on h5 "Extend by 10 mins" at bounding box center [865, 142] width 84 height 15
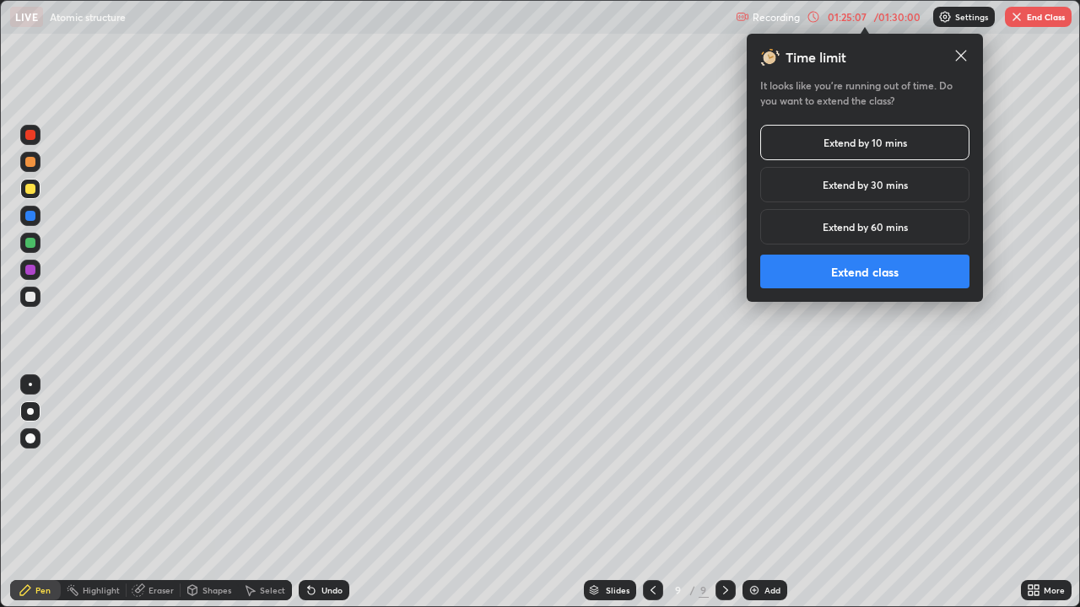
click at [864, 278] on button "Extend class" at bounding box center [864, 272] width 209 height 34
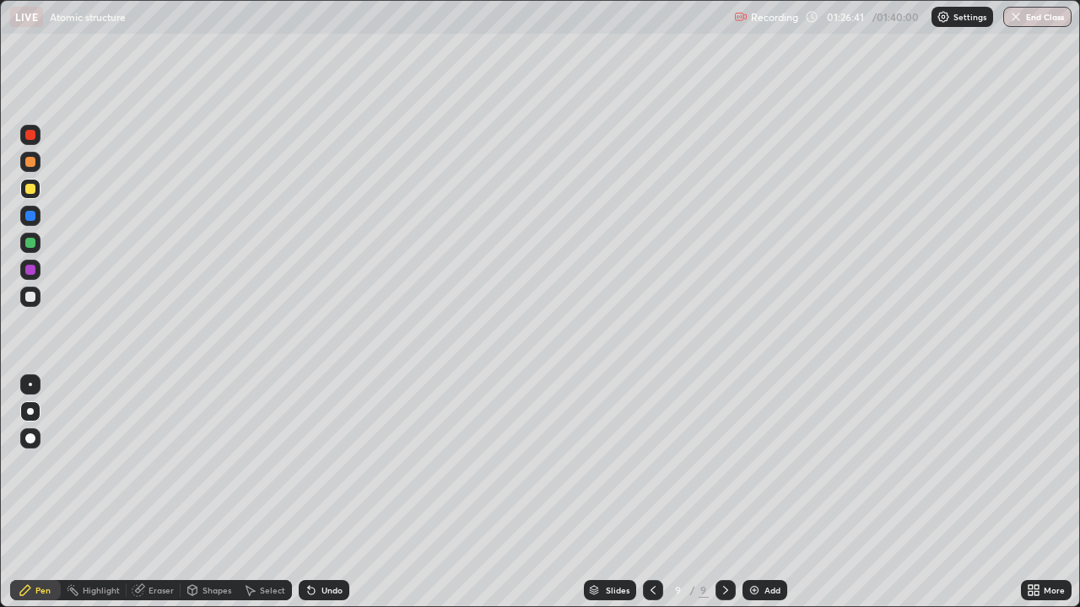
click at [755, 493] on img at bounding box center [754, 590] width 13 height 13
click at [317, 493] on div "Undo" at bounding box center [324, 590] width 51 height 20
click at [320, 493] on div "Undo" at bounding box center [324, 590] width 51 height 20
click at [315, 493] on div "Undo" at bounding box center [320, 591] width 57 height 34
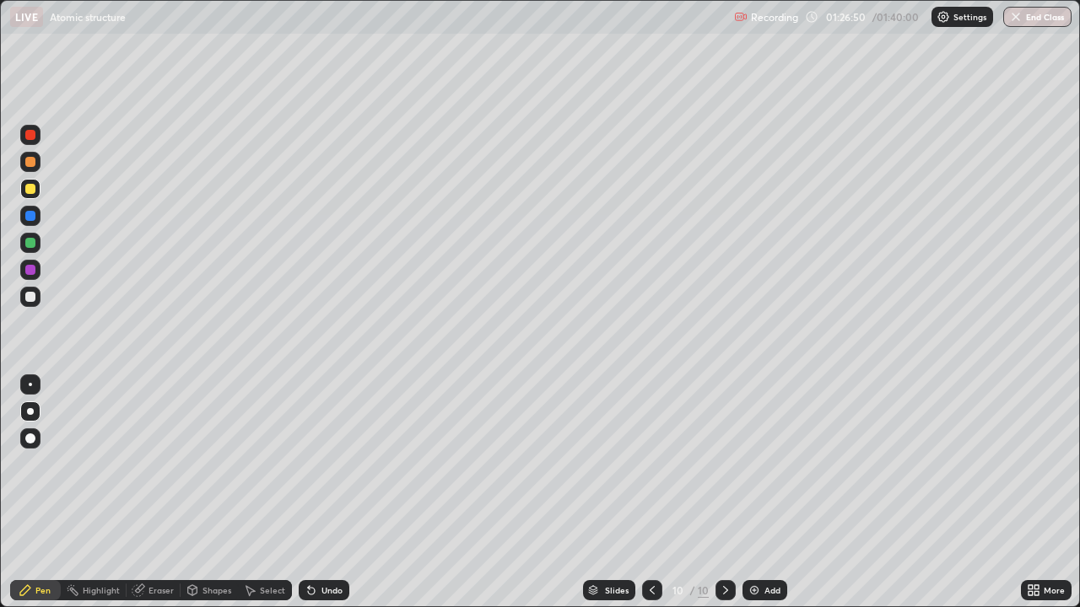
click at [312, 493] on div "Undo" at bounding box center [320, 591] width 57 height 34
click at [322, 493] on div "Undo" at bounding box center [331, 590] width 21 height 8
click at [312, 493] on icon at bounding box center [311, 590] width 13 height 13
click at [645, 493] on icon at bounding box center [651, 590] width 13 height 13
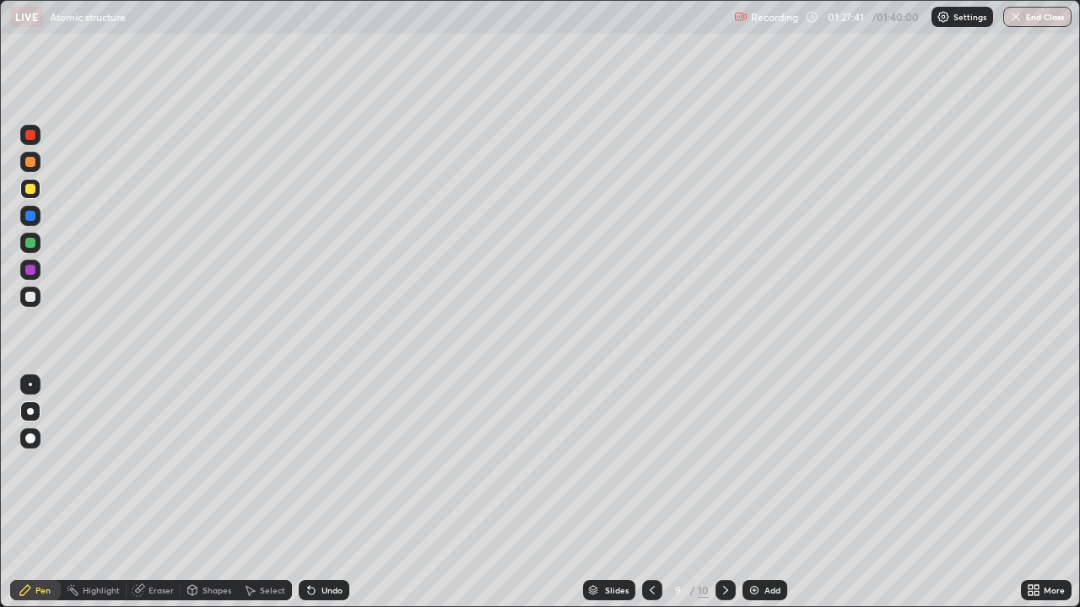
click at [721, 493] on icon at bounding box center [725, 590] width 13 height 13
click at [331, 493] on div "Undo" at bounding box center [331, 590] width 21 height 8
click at [34, 294] on div at bounding box center [30, 297] width 10 height 10
click at [316, 493] on div "Undo" at bounding box center [324, 590] width 51 height 20
click at [36, 272] on div at bounding box center [30, 270] width 20 height 20
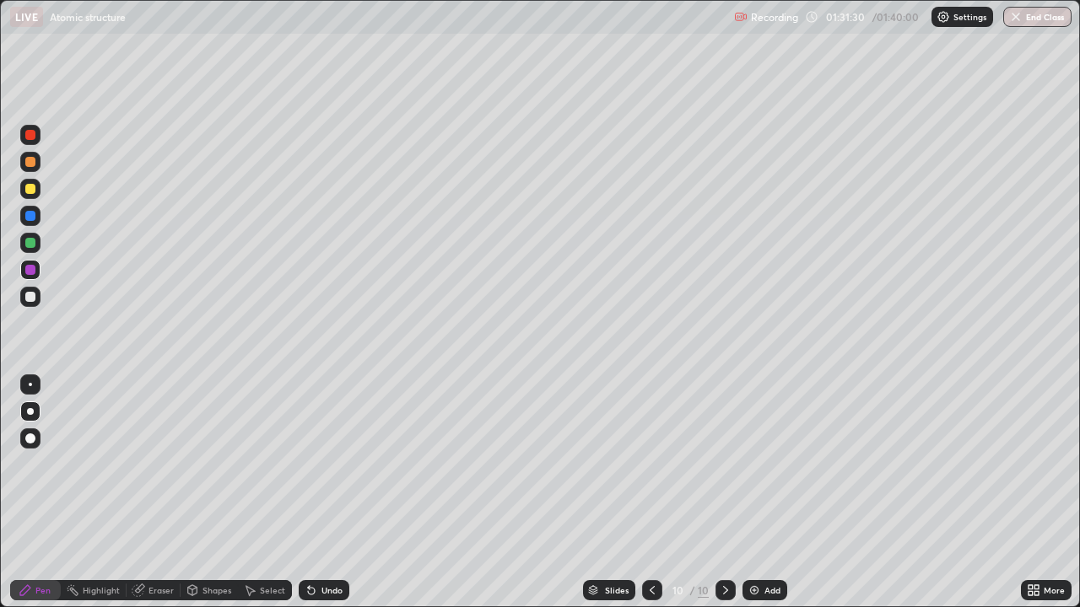
click at [321, 493] on div "Undo" at bounding box center [324, 590] width 51 height 20
click at [319, 493] on div "Undo" at bounding box center [324, 590] width 51 height 20
click at [323, 493] on div "Undo" at bounding box center [331, 590] width 21 height 8
click at [336, 493] on div "Undo" at bounding box center [331, 590] width 21 height 8
click at [321, 493] on div "Undo" at bounding box center [324, 590] width 51 height 20
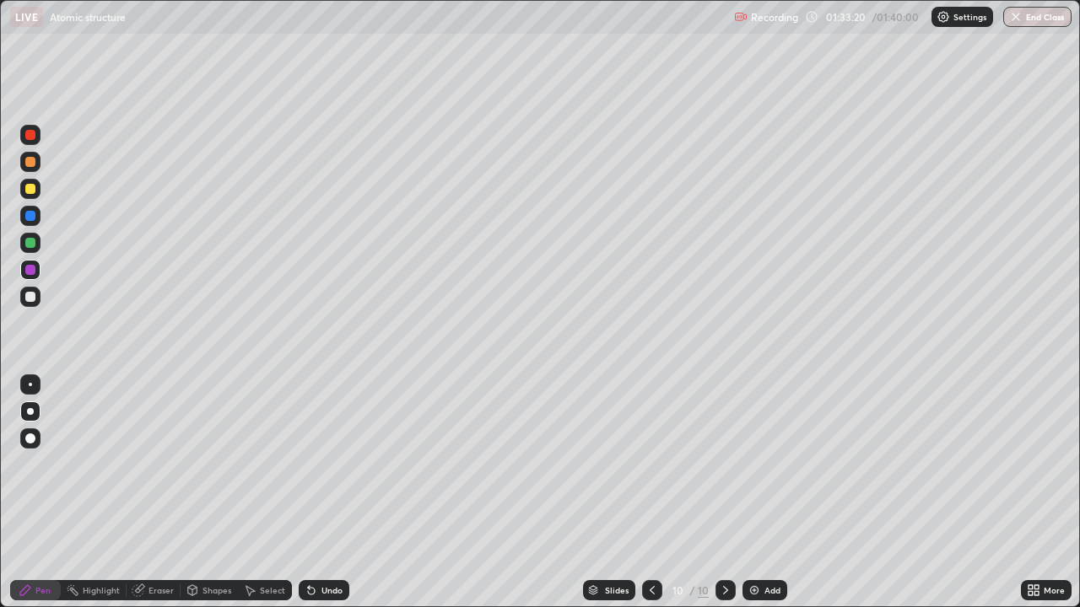
click at [358, 493] on div "Slides 10 / 10 Add" at bounding box center [685, 591] width 672 height 34
click at [1032, 15] on button "End Class" at bounding box center [1038, 17] width 67 height 20
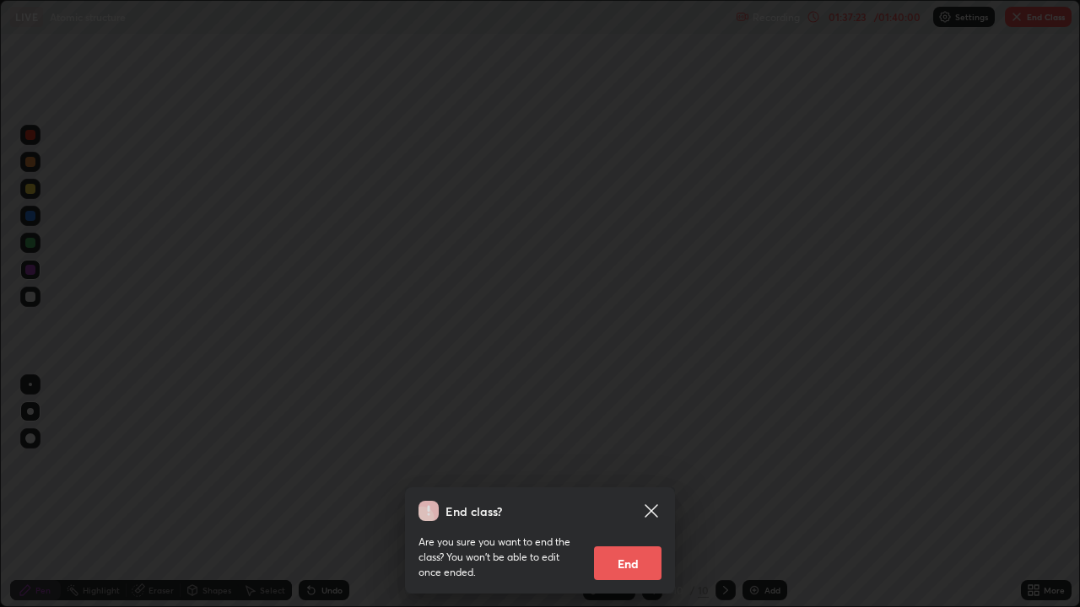
click at [627, 493] on button "End" at bounding box center [627, 564] width 67 height 34
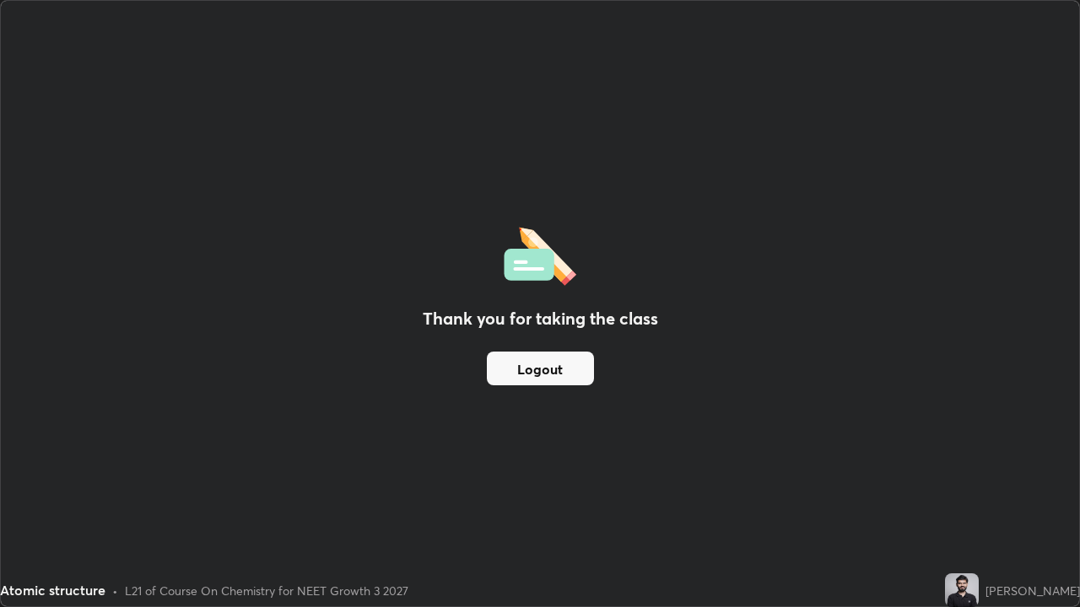
click at [546, 372] on button "Logout" at bounding box center [540, 369] width 107 height 34
click at [541, 370] on button "Logout" at bounding box center [540, 369] width 107 height 34
click at [533, 375] on button "Logout" at bounding box center [540, 369] width 107 height 34
